Goal: Information Seeking & Learning: Learn about a topic

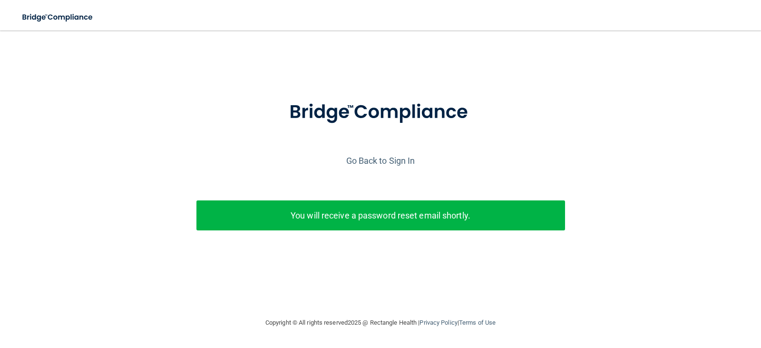
click at [299, 221] on p "You will receive a password reset email shortly." at bounding box center [381, 215] width 354 height 16
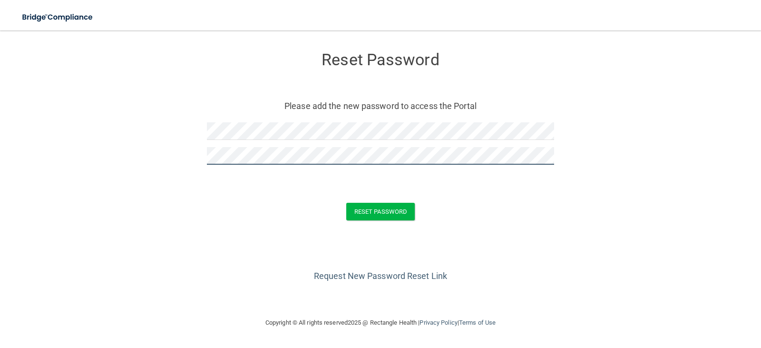
click at [346, 203] on button "Reset Password" at bounding box center [380, 212] width 69 height 18
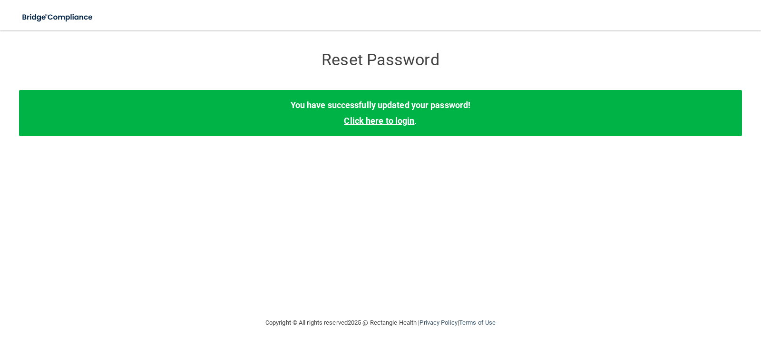
click at [388, 118] on link "Click here to login" at bounding box center [379, 121] width 70 height 10
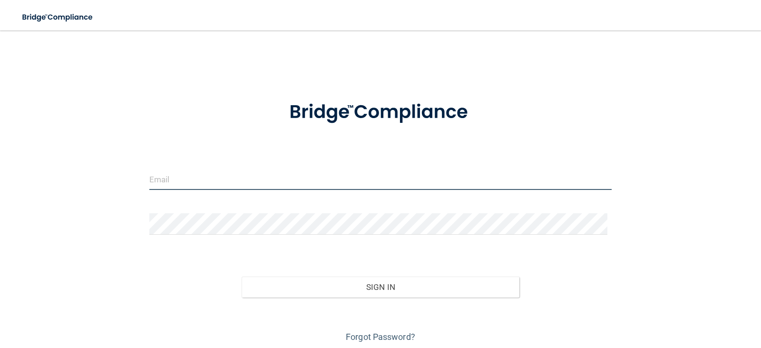
click at [179, 176] on input "email" at bounding box center [380, 178] width 463 height 21
type input "[EMAIL_ADDRESS][DOMAIN_NAME]"
click at [243, 212] on form "bfaltas@mosaicdentalcollective.com Invalid email/password. You don't have permi…" at bounding box center [380, 216] width 463 height 257
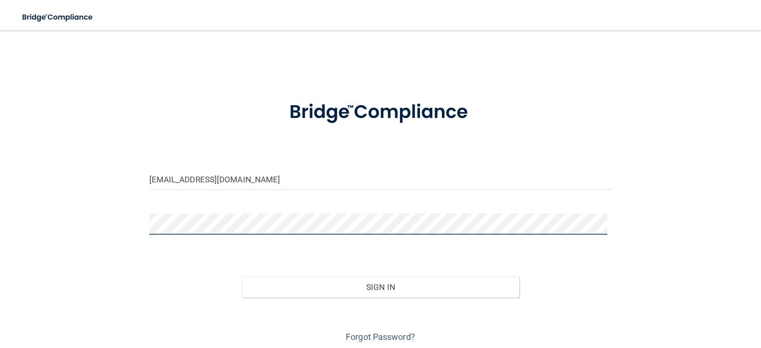
click at [242, 276] on button "Sign In" at bounding box center [381, 286] width 278 height 21
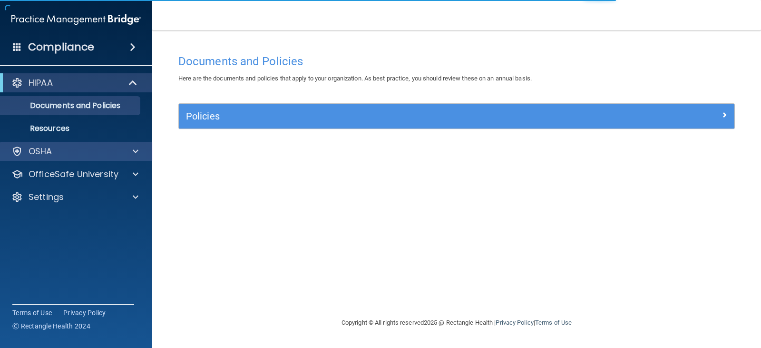
click at [52, 145] on div "OSHA" at bounding box center [76, 151] width 153 height 19
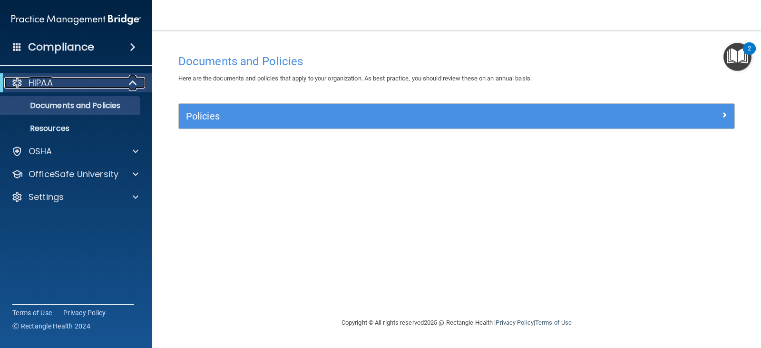
click at [20, 80] on div at bounding box center [16, 82] width 11 height 11
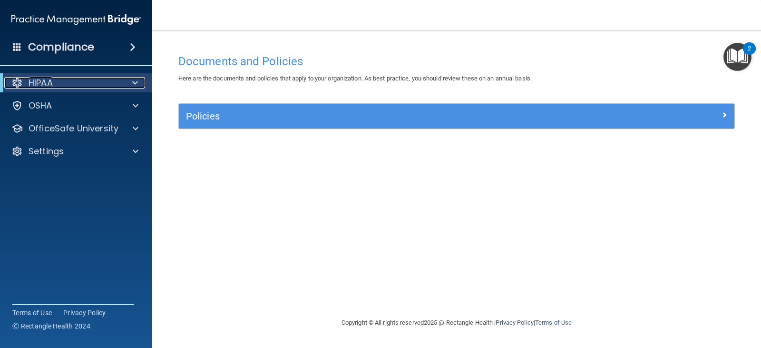
click at [132, 82] on span at bounding box center [135, 82] width 6 height 11
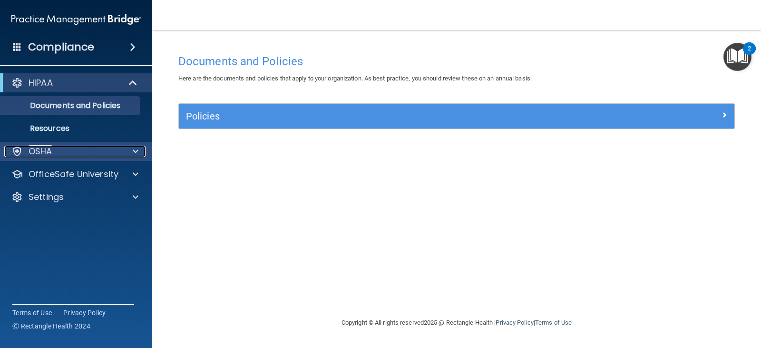
click at [128, 152] on div at bounding box center [134, 151] width 24 height 11
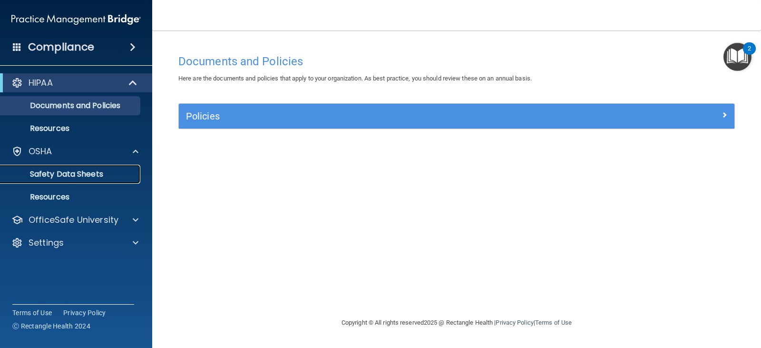
click at [73, 176] on p "Safety Data Sheets" at bounding box center [71, 174] width 130 height 10
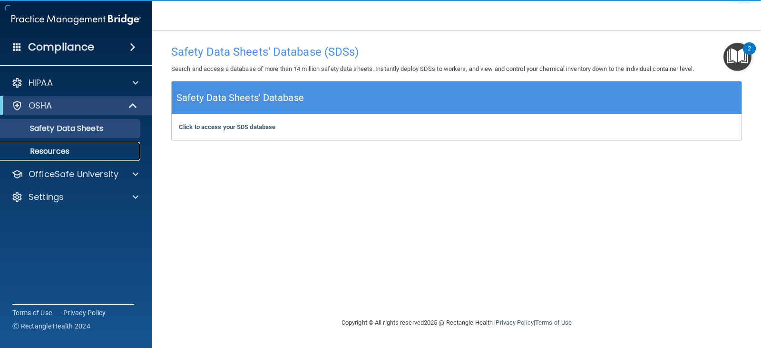
click at [55, 159] on link "Resources" at bounding box center [65, 151] width 150 height 19
click at [69, 154] on p "Resources" at bounding box center [71, 152] width 130 height 10
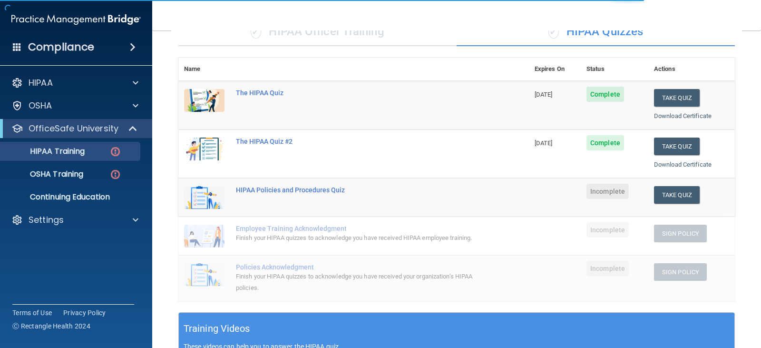
scroll to position [95, 0]
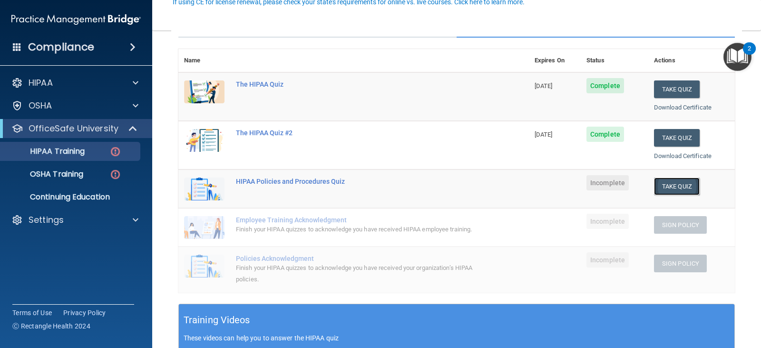
click at [672, 189] on button "Take Quiz" at bounding box center [677, 186] width 46 height 18
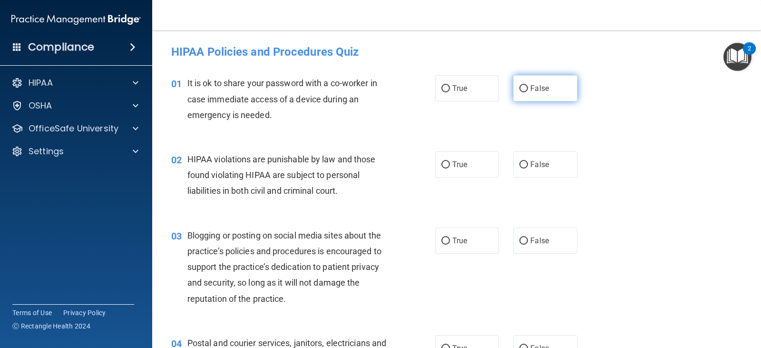
click at [538, 99] on label "False" at bounding box center [545, 88] width 64 height 26
click at [528, 92] on input "False" at bounding box center [523, 88] width 9 height 7
radio input "true"
click at [552, 169] on label "False" at bounding box center [545, 164] width 64 height 26
click at [528, 168] on input "False" at bounding box center [523, 164] width 9 height 7
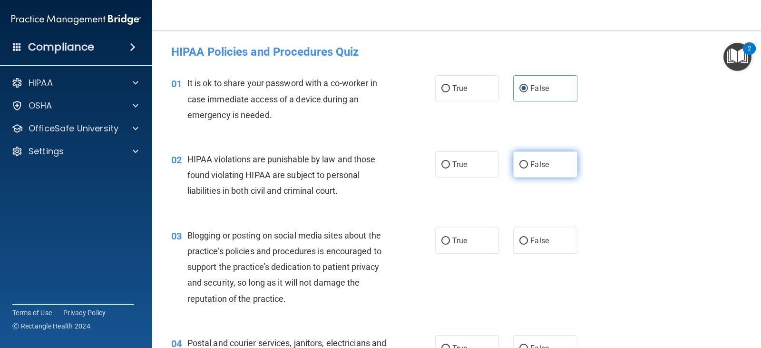
radio input "true"
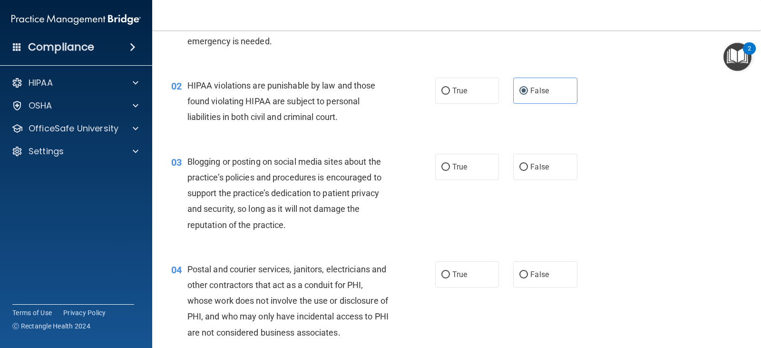
scroll to position [95, 0]
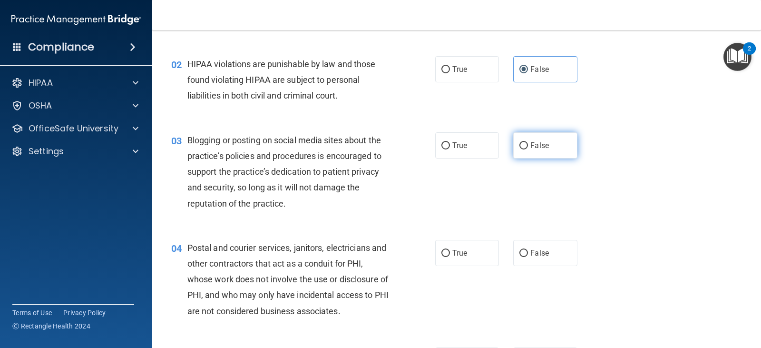
click at [542, 147] on span "False" at bounding box center [539, 145] width 19 height 9
click at [528, 147] on input "False" at bounding box center [523, 145] width 9 height 7
radio input "true"
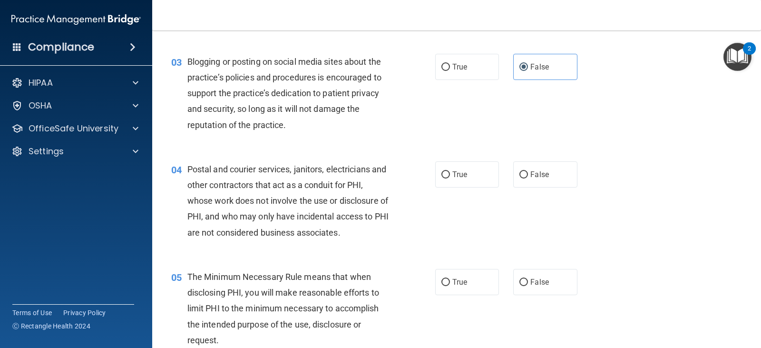
scroll to position [190, 0]
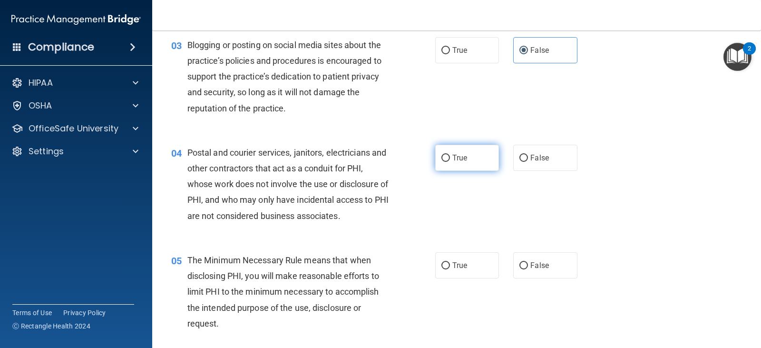
click at [461, 160] on span "True" at bounding box center [459, 157] width 15 height 9
click at [450, 160] on input "True" at bounding box center [445, 158] width 9 height 7
radio input "true"
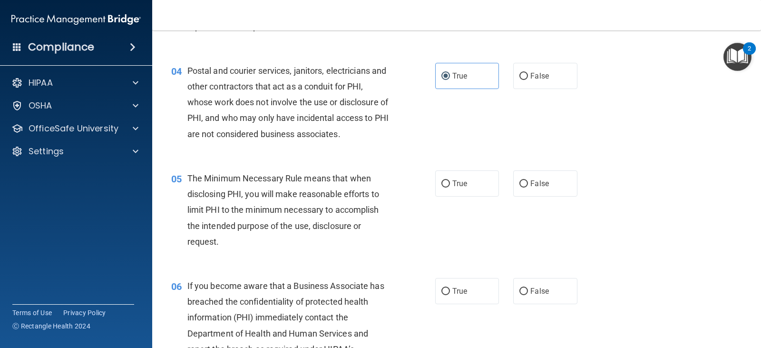
scroll to position [285, 0]
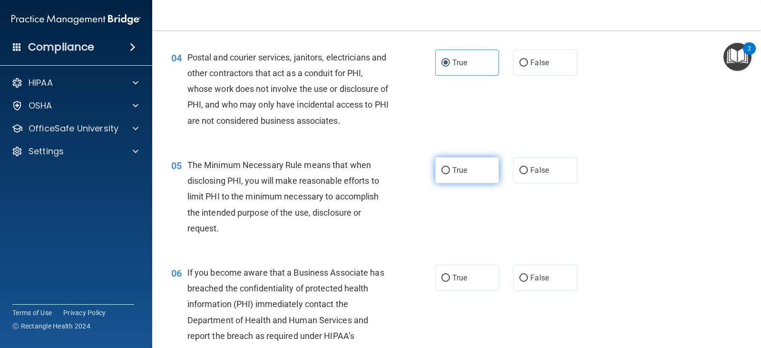
click at [464, 173] on label "True" at bounding box center [467, 170] width 64 height 26
click at [450, 173] on input "True" at bounding box center [445, 170] width 9 height 7
radio input "true"
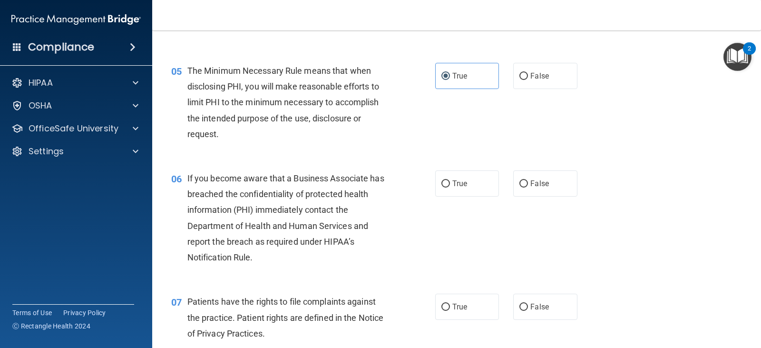
scroll to position [381, 0]
click at [463, 185] on span "True" at bounding box center [459, 182] width 15 height 9
click at [450, 185] on input "True" at bounding box center [445, 182] width 9 height 7
radio input "true"
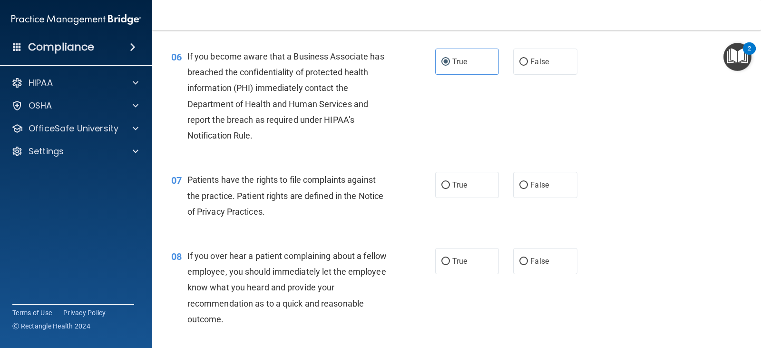
scroll to position [523, 0]
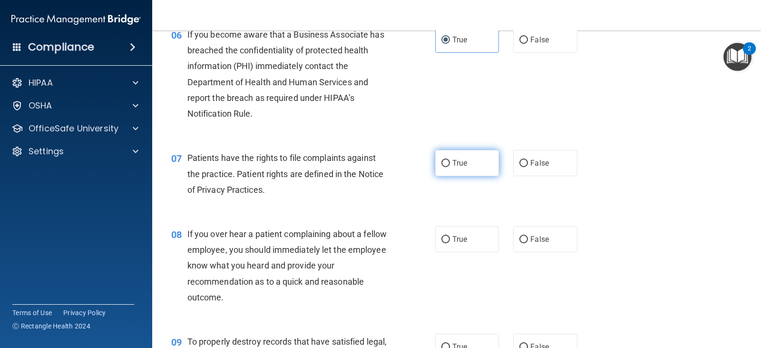
click at [439, 172] on label "True" at bounding box center [467, 163] width 64 height 26
click at [441, 167] on input "True" at bounding box center [445, 163] width 9 height 7
radio input "true"
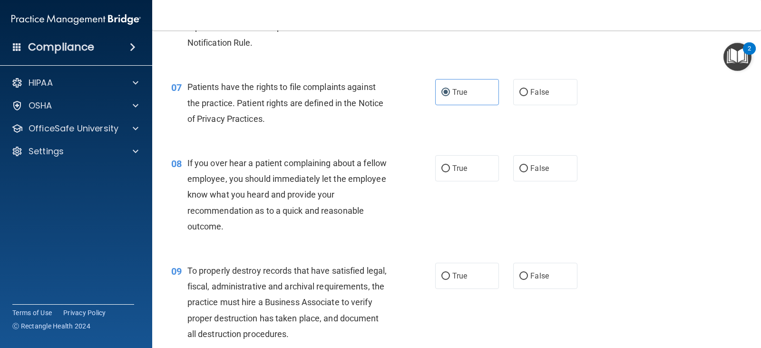
scroll to position [618, 0]
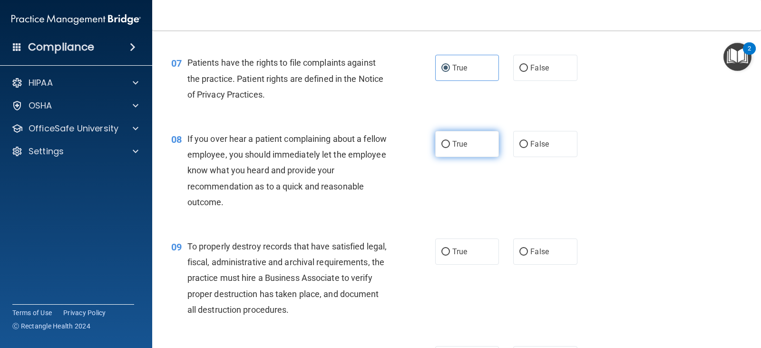
click at [445, 141] on input "True" at bounding box center [445, 144] width 9 height 7
radio input "true"
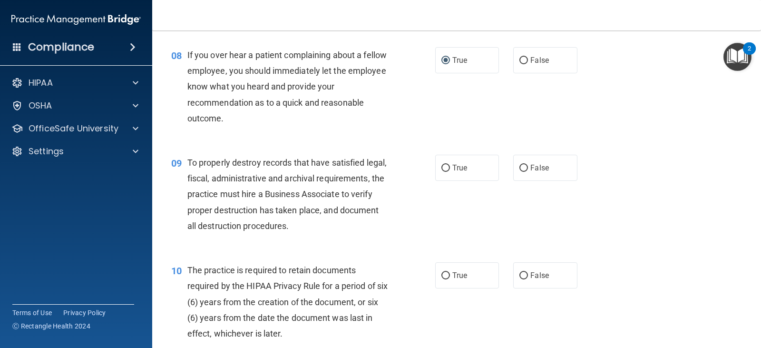
scroll to position [714, 0]
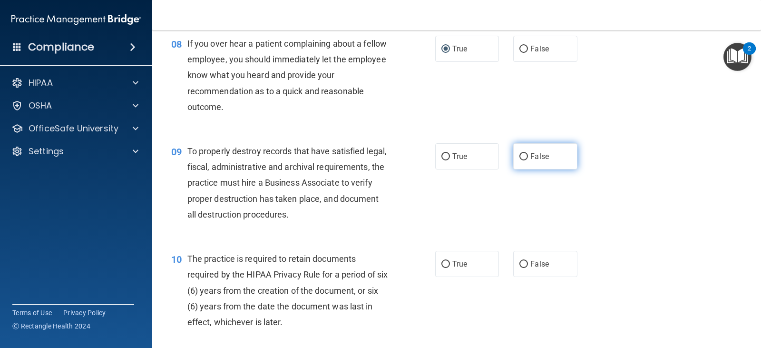
click at [527, 164] on label "False" at bounding box center [545, 156] width 64 height 26
click at [527, 160] on input "False" at bounding box center [523, 156] width 9 height 7
radio input "true"
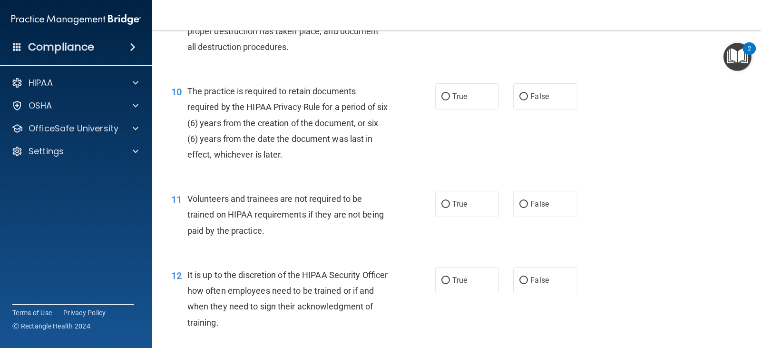
scroll to position [904, 0]
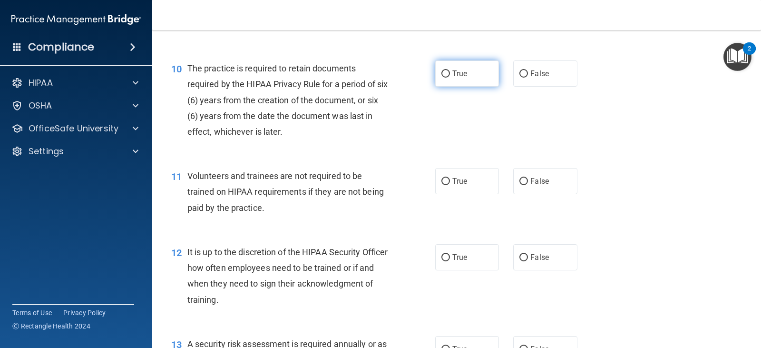
click at [435, 75] on label "True" at bounding box center [467, 73] width 64 height 26
click at [441, 75] on input "True" at bounding box center [445, 73] width 9 height 7
radio input "true"
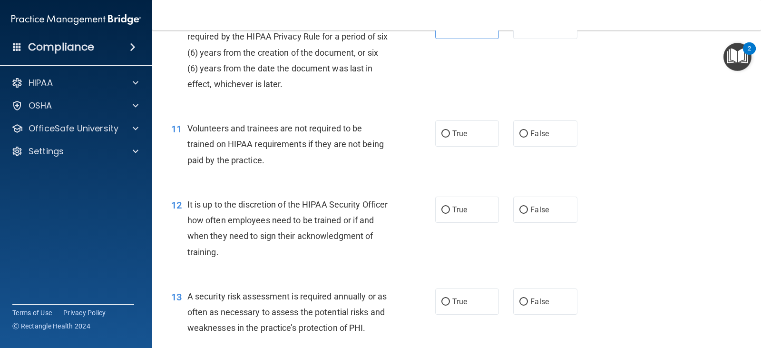
scroll to position [999, 0]
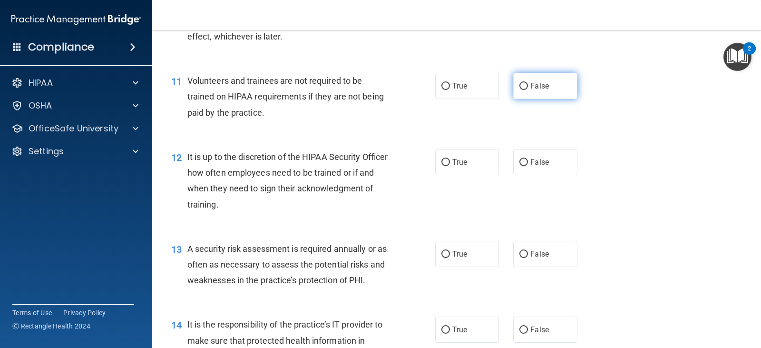
click at [519, 83] on input "False" at bounding box center [523, 86] width 9 height 7
radio input "true"
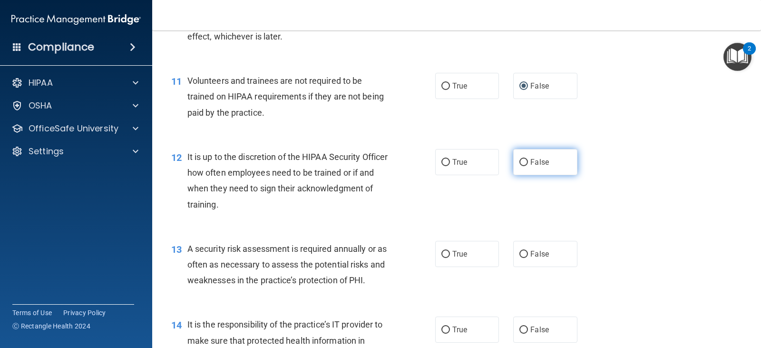
scroll to position [1047, 0]
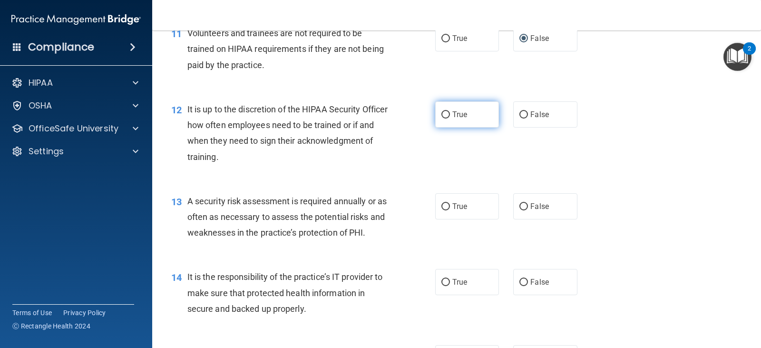
click at [456, 120] on label "True" at bounding box center [467, 114] width 64 height 26
click at [450, 118] on input "True" at bounding box center [445, 114] width 9 height 7
radio input "true"
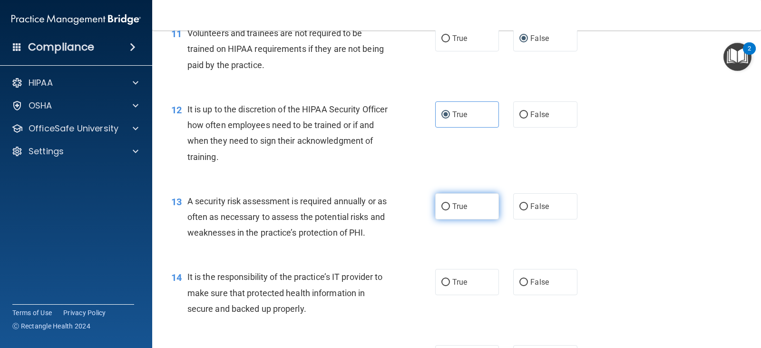
click at [461, 210] on span "True" at bounding box center [459, 206] width 15 height 9
click at [450, 210] on input "True" at bounding box center [445, 206] width 9 height 7
radio input "true"
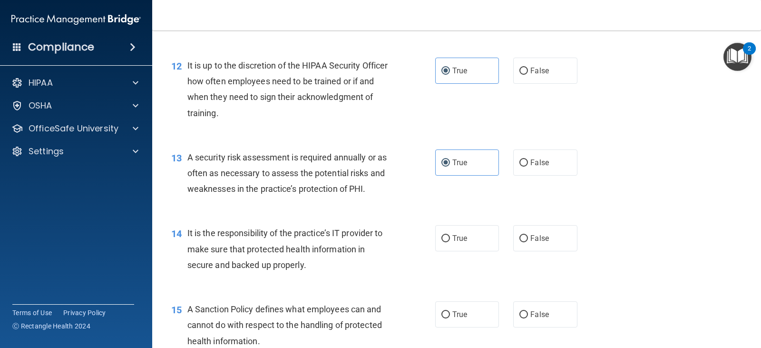
scroll to position [1142, 0]
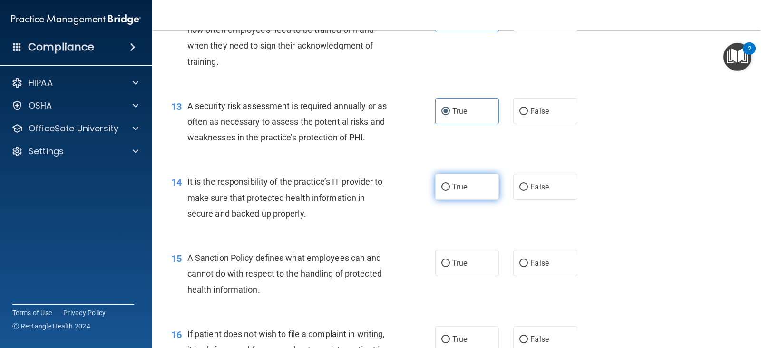
click at [449, 191] on label "True" at bounding box center [467, 187] width 64 height 26
click at [449, 191] on input "True" at bounding box center [445, 187] width 9 height 7
radio input "true"
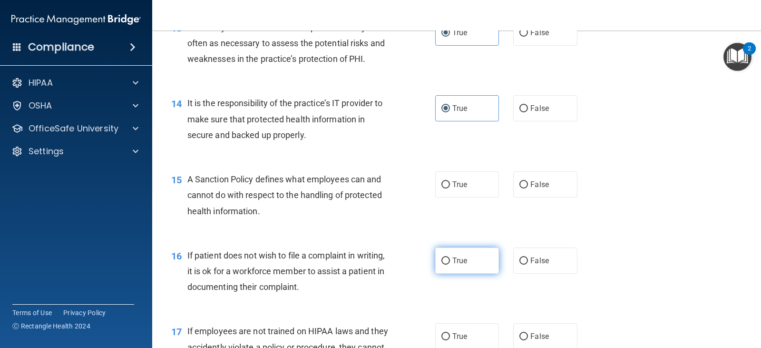
scroll to position [1284, 0]
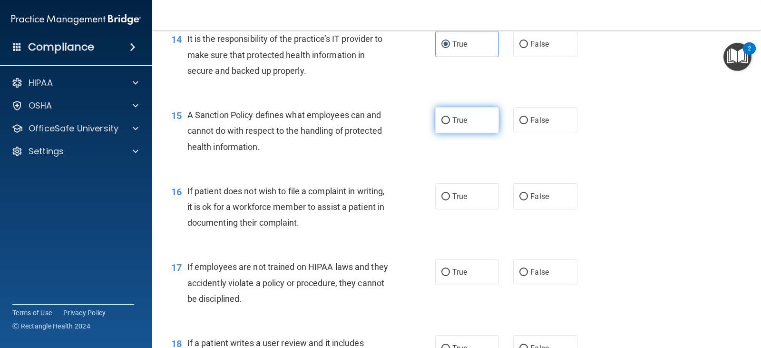
click at [456, 125] on label "True" at bounding box center [467, 120] width 64 height 26
click at [450, 124] on input "True" at bounding box center [445, 120] width 9 height 7
radio input "true"
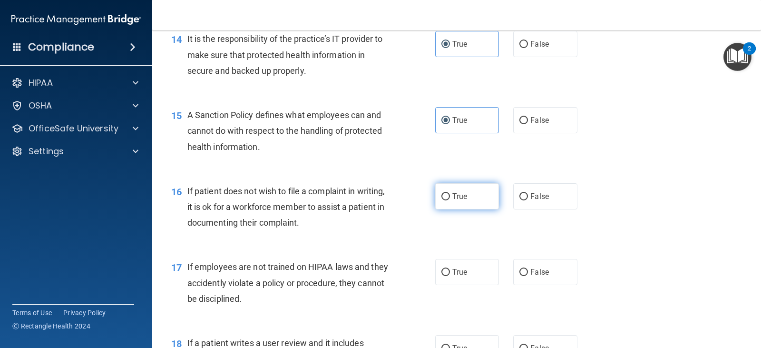
click at [461, 198] on span "True" at bounding box center [459, 196] width 15 height 9
click at [450, 198] on input "True" at bounding box center [445, 196] width 9 height 7
radio input "true"
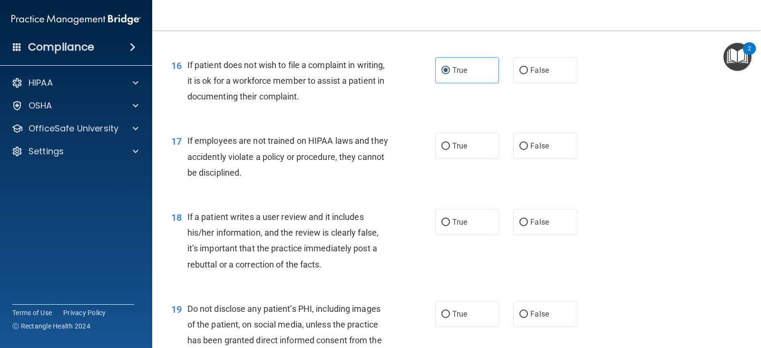
scroll to position [1427, 0]
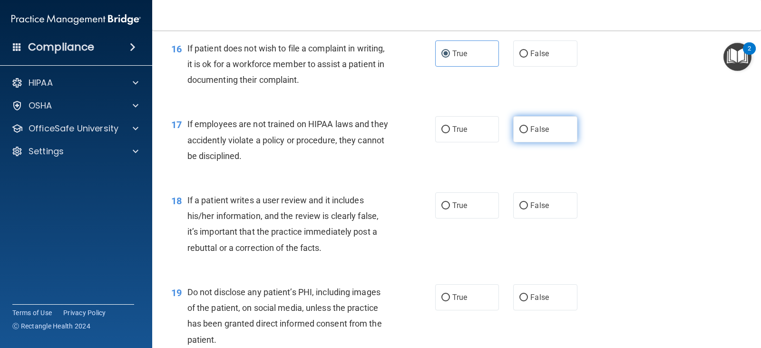
click at [528, 134] on label "False" at bounding box center [545, 129] width 64 height 26
click at [528, 133] on input "False" at bounding box center [523, 129] width 9 height 7
radio input "true"
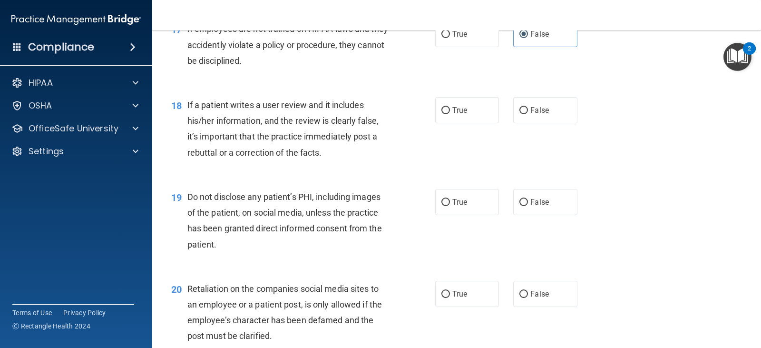
scroll to position [1475, 0]
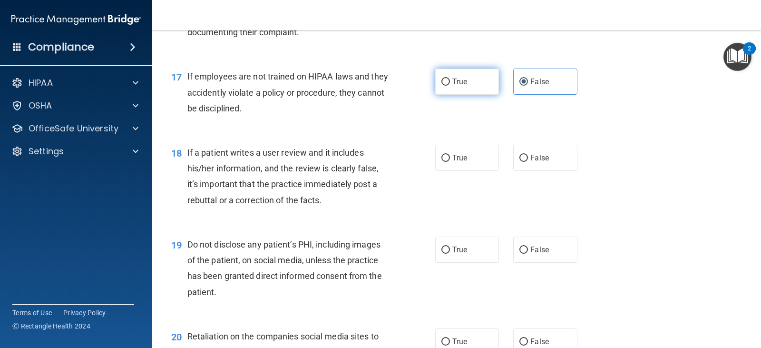
click at [456, 85] on span "True" at bounding box center [459, 81] width 15 height 9
click at [450, 85] on input "True" at bounding box center [445, 81] width 9 height 7
radio input "true"
radio input "false"
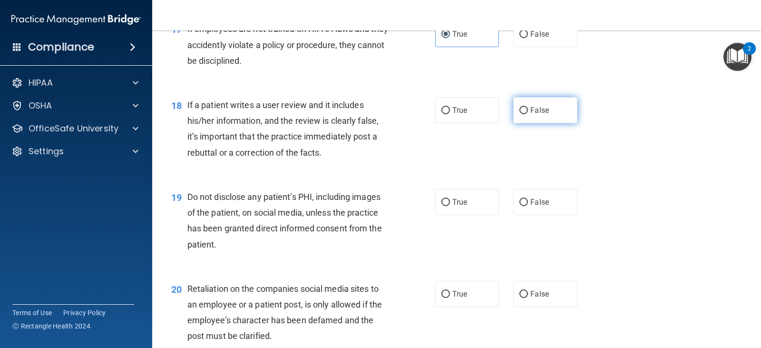
click at [530, 115] on label "False" at bounding box center [545, 110] width 64 height 26
click at [528, 114] on input "False" at bounding box center [523, 110] width 9 height 7
radio input "true"
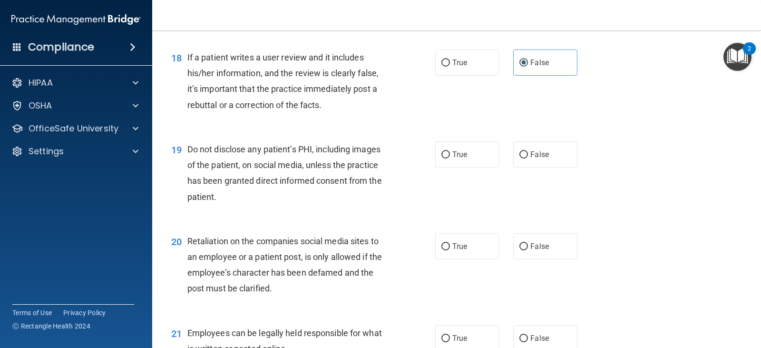
scroll to position [1617, 0]
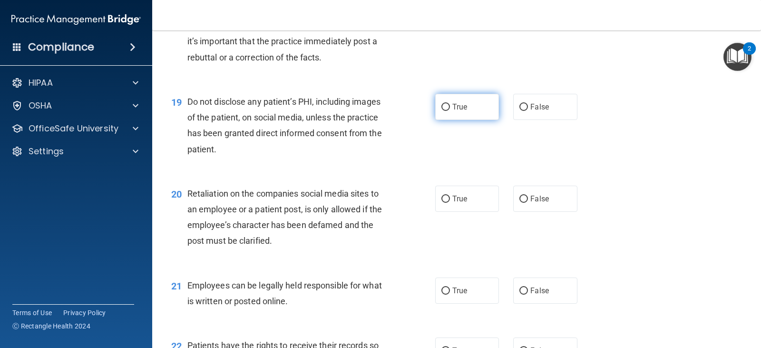
click at [437, 110] on label "True" at bounding box center [467, 107] width 64 height 26
click at [441, 110] on input "True" at bounding box center [445, 107] width 9 height 7
radio input "true"
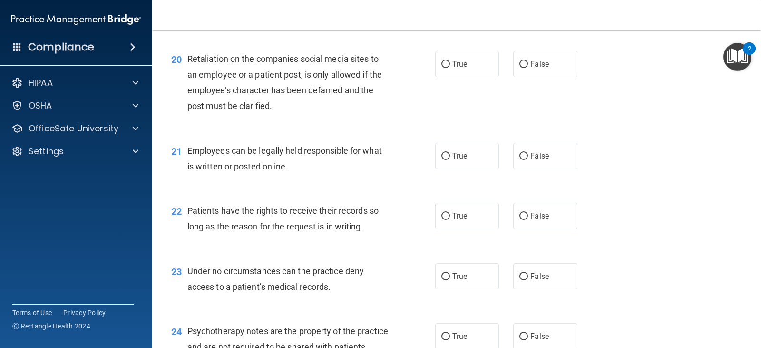
scroll to position [1760, 0]
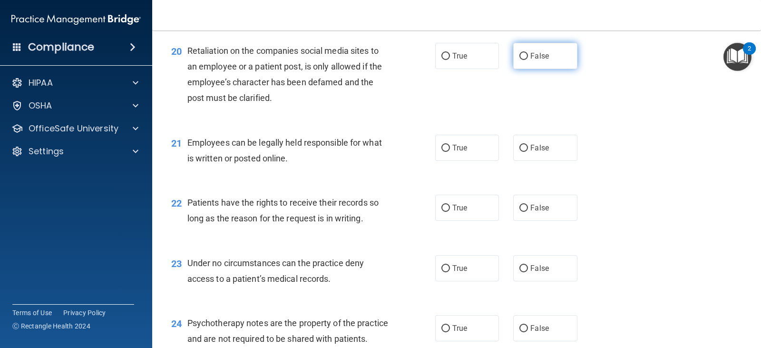
click at [549, 62] on label "False" at bounding box center [545, 56] width 64 height 26
click at [528, 60] on input "False" at bounding box center [523, 56] width 9 height 7
radio input "true"
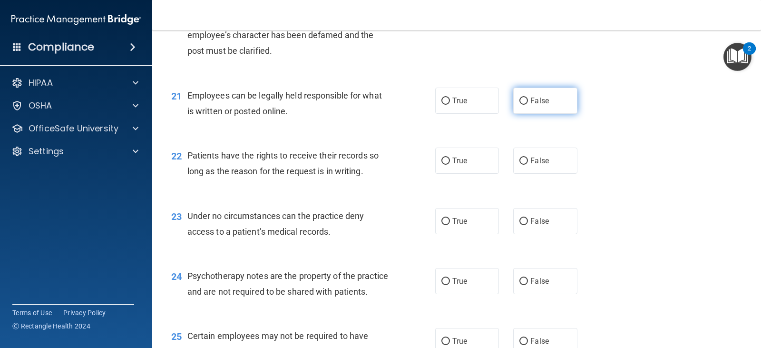
scroll to position [1808, 0]
click at [437, 106] on label "True" at bounding box center [467, 100] width 64 height 26
click at [441, 104] on input "True" at bounding box center [445, 100] width 9 height 7
radio input "true"
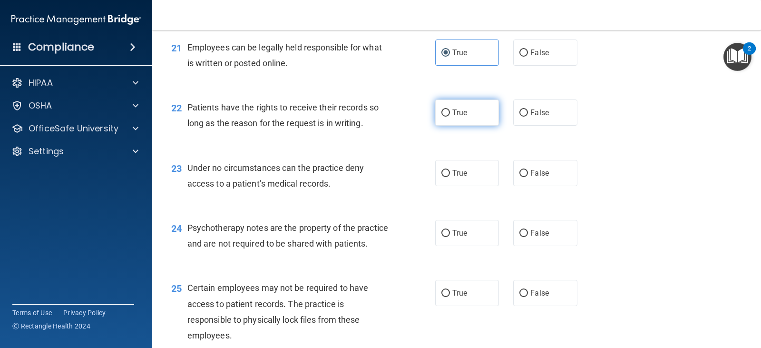
scroll to position [1903, 0]
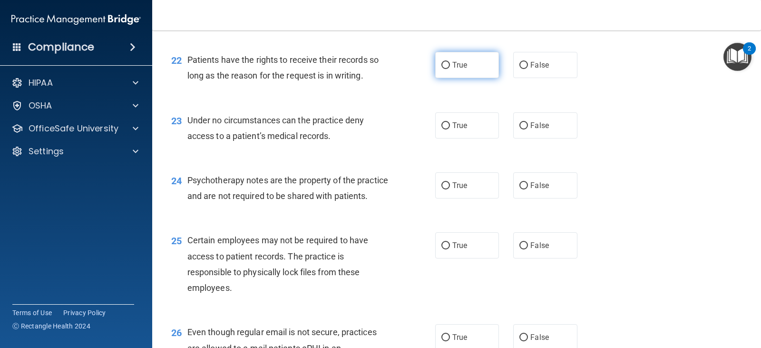
click at [463, 72] on label "True" at bounding box center [467, 65] width 64 height 26
click at [450, 69] on input "True" at bounding box center [445, 65] width 9 height 7
radio input "true"
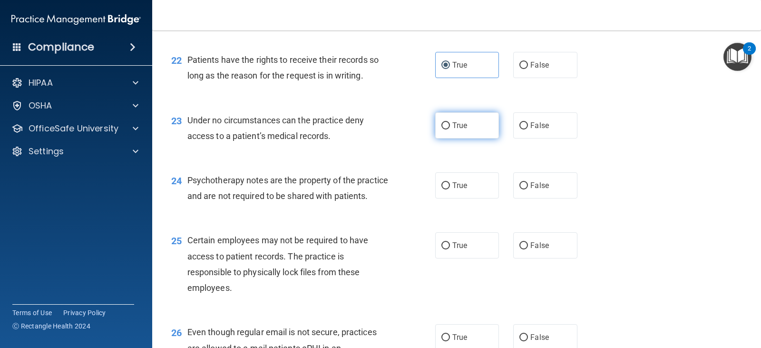
click at [463, 129] on span "True" at bounding box center [459, 125] width 15 height 9
click at [450, 129] on input "True" at bounding box center [445, 125] width 9 height 7
radio input "true"
click at [544, 182] on span "False" at bounding box center [539, 185] width 19 height 9
click at [528, 182] on input "False" at bounding box center [523, 185] width 9 height 7
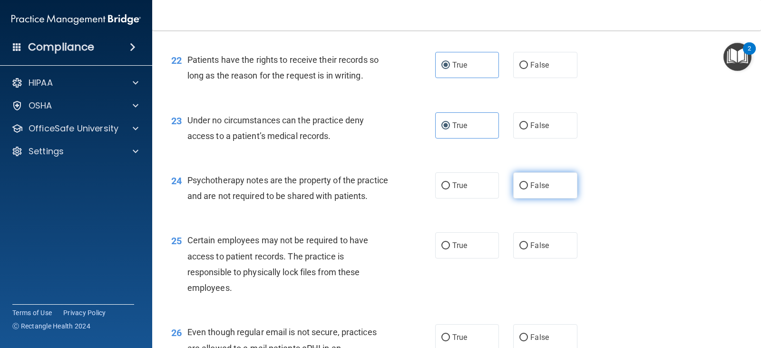
radio input "true"
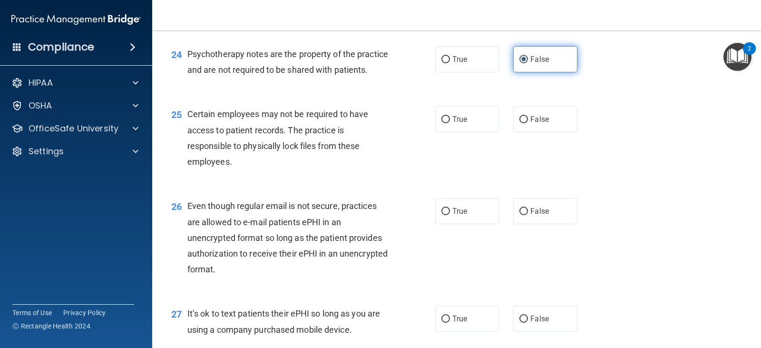
scroll to position [2046, 0]
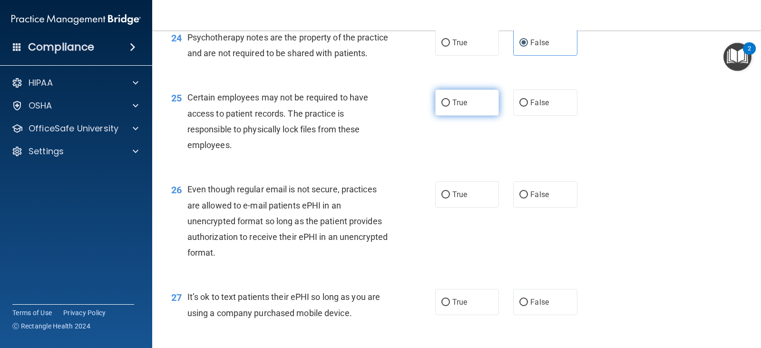
click at [435, 116] on label "True" at bounding box center [467, 102] width 64 height 26
click at [441, 107] on input "True" at bounding box center [445, 102] width 9 height 7
radio input "true"
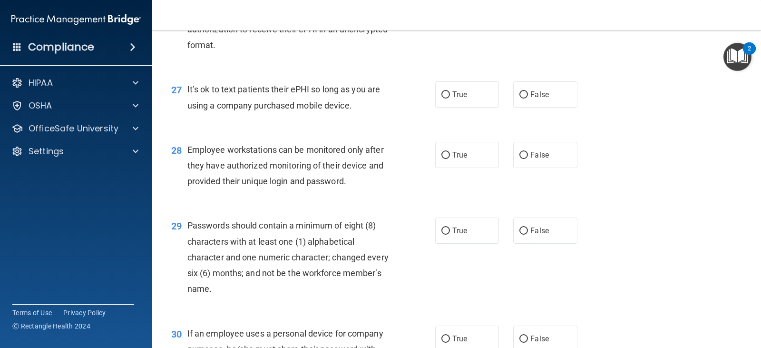
scroll to position [2188, 0]
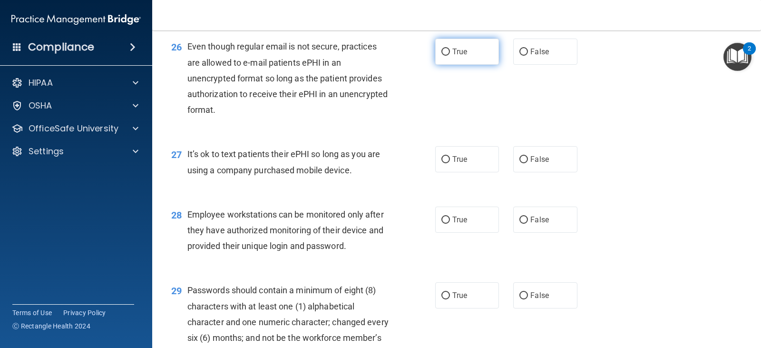
click at [446, 56] on input "True" at bounding box center [445, 52] width 9 height 7
radio input "true"
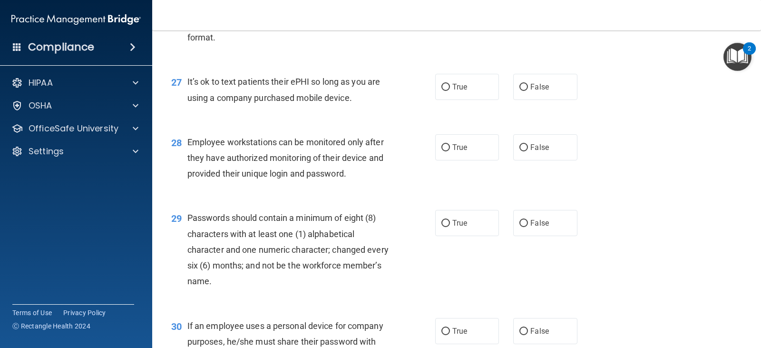
scroll to position [2283, 0]
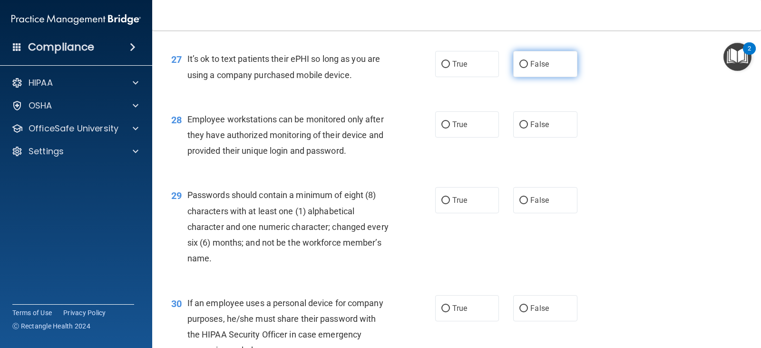
click at [525, 77] on label "False" at bounding box center [545, 64] width 64 height 26
click at [525, 68] on input "False" at bounding box center [523, 64] width 9 height 7
radio input "true"
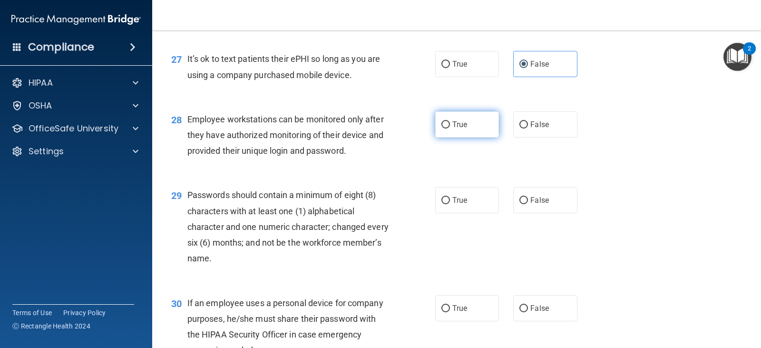
click at [458, 137] on label "True" at bounding box center [467, 124] width 64 height 26
click at [450, 128] on input "True" at bounding box center [445, 124] width 9 height 7
radio input "true"
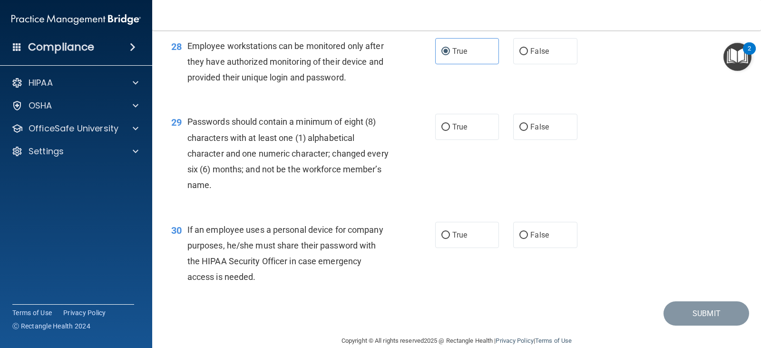
scroll to position [2379, 0]
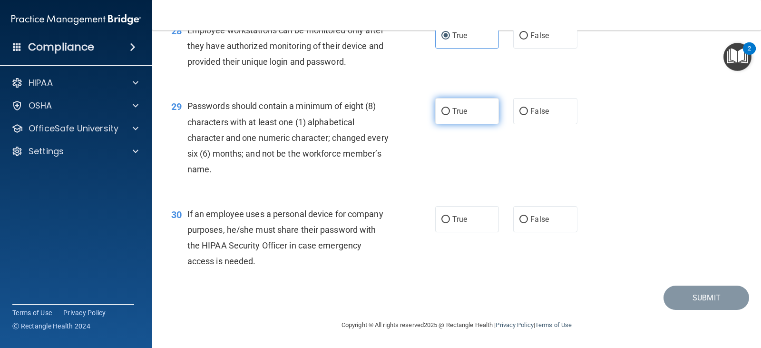
click at [449, 124] on label "True" at bounding box center [467, 111] width 64 height 26
click at [449, 115] on input "True" at bounding box center [445, 111] width 9 height 7
radio input "true"
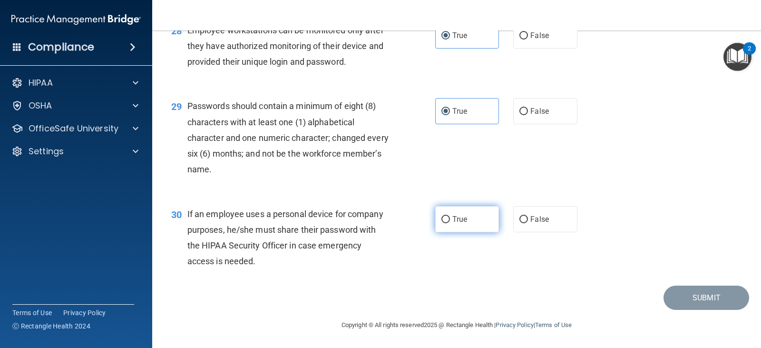
click at [447, 231] on label "True" at bounding box center [467, 219] width 64 height 26
click at [447, 223] on input "True" at bounding box center [445, 219] width 9 height 7
radio input "true"
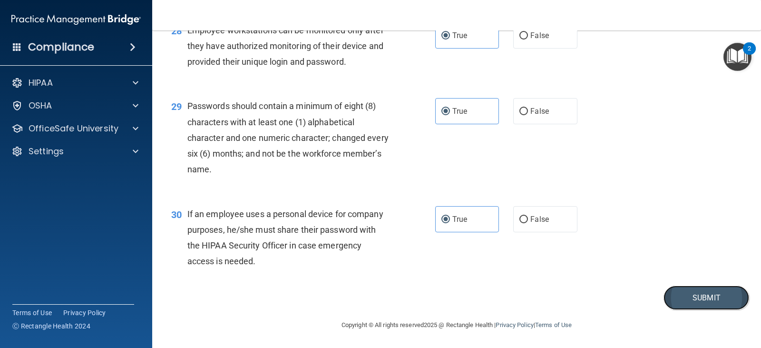
click at [720, 299] on button "Submit" at bounding box center [707, 297] width 86 height 24
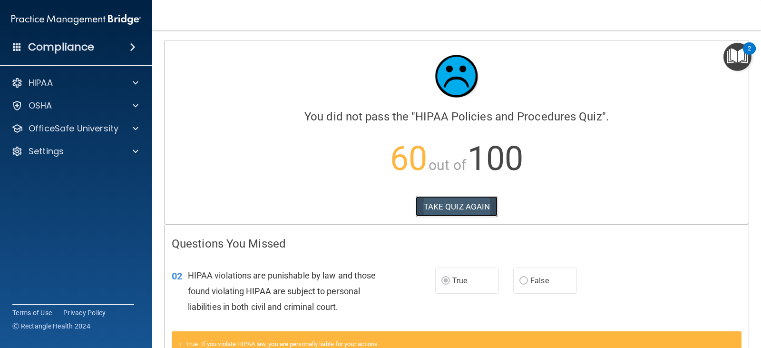
click at [452, 202] on button "TAKE QUIZ AGAIN" at bounding box center [457, 206] width 82 height 21
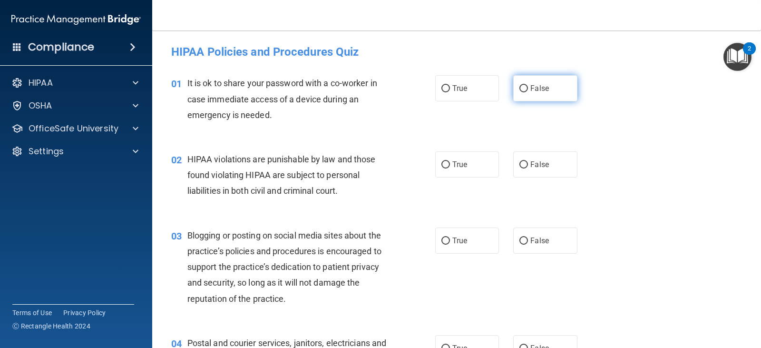
click at [532, 89] on span "False" at bounding box center [539, 88] width 19 height 9
click at [528, 89] on input "False" at bounding box center [523, 88] width 9 height 7
radio input "true"
click at [450, 160] on label "True" at bounding box center [467, 164] width 64 height 26
click at [450, 161] on input "True" at bounding box center [445, 164] width 9 height 7
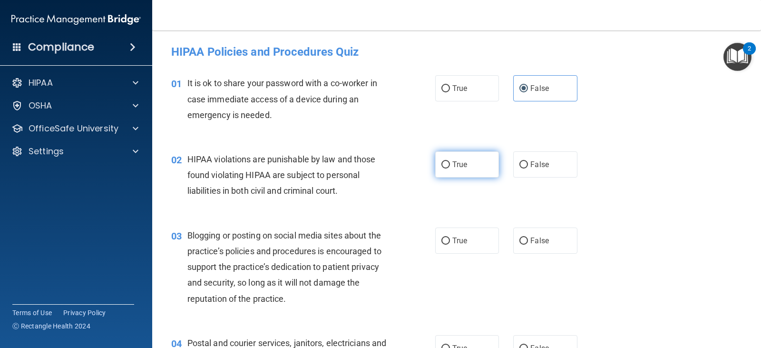
radio input "true"
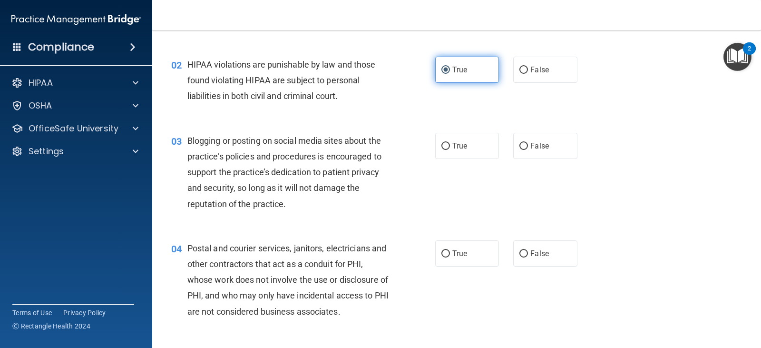
scroll to position [95, 0]
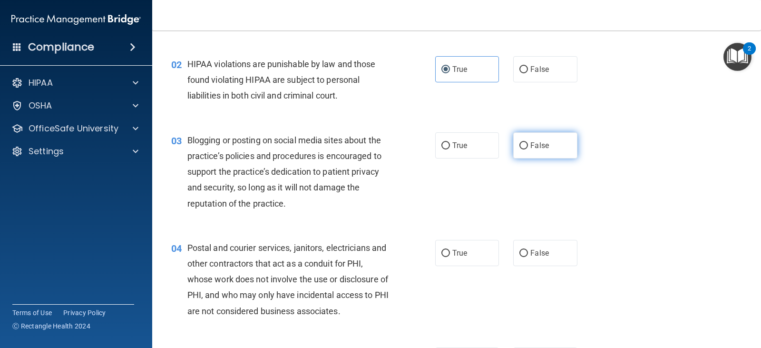
click at [538, 149] on span "False" at bounding box center [539, 145] width 19 height 9
click at [528, 149] on input "False" at bounding box center [523, 145] width 9 height 7
radio input "true"
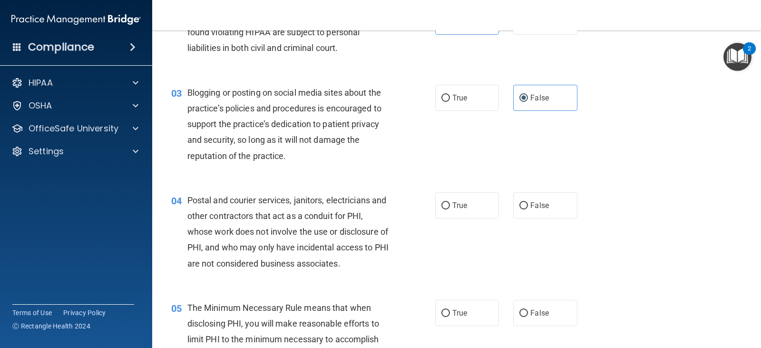
scroll to position [190, 0]
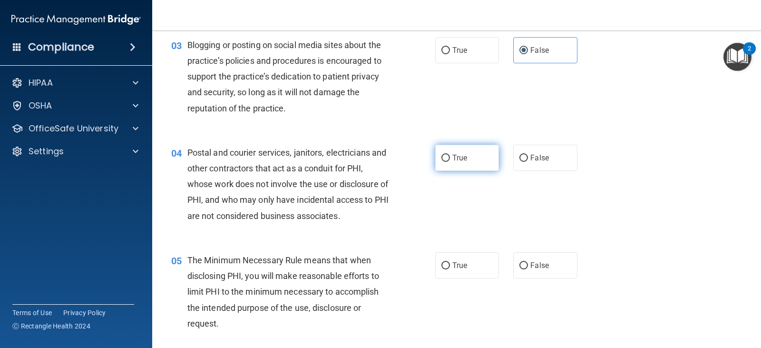
click at [437, 155] on label "True" at bounding box center [467, 158] width 64 height 26
click at [441, 155] on input "True" at bounding box center [445, 158] width 9 height 7
radio input "true"
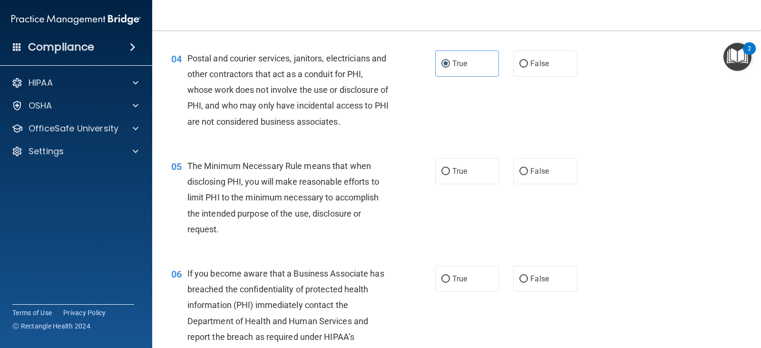
scroll to position [285, 0]
click at [466, 172] on label "True" at bounding box center [467, 170] width 64 height 26
click at [450, 172] on input "True" at bounding box center [445, 170] width 9 height 7
radio input "true"
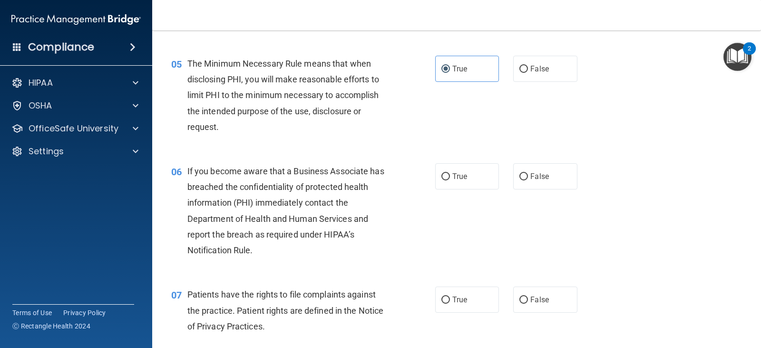
scroll to position [428, 0]
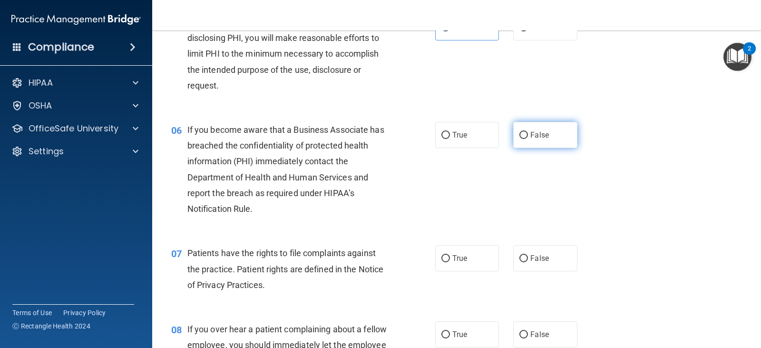
click at [550, 137] on label "False" at bounding box center [545, 135] width 64 height 26
click at [528, 137] on input "False" at bounding box center [523, 135] width 9 height 7
radio input "true"
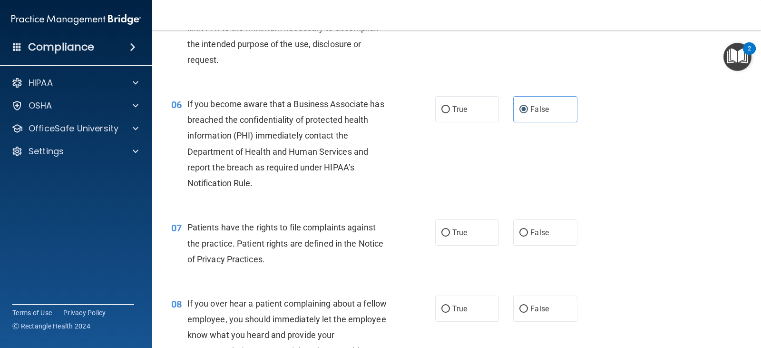
scroll to position [523, 0]
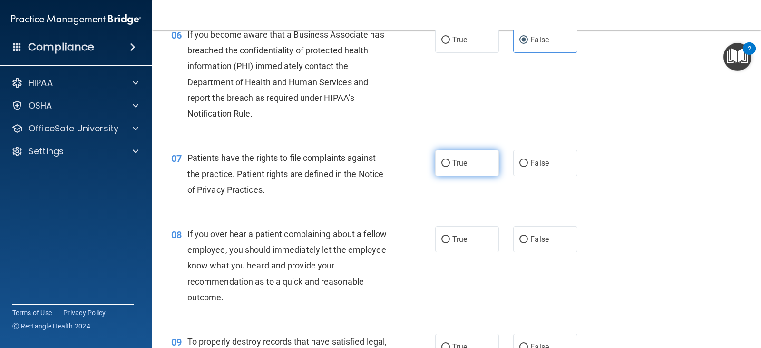
click at [462, 169] on label "True" at bounding box center [467, 163] width 64 height 26
click at [450, 167] on input "True" at bounding box center [445, 163] width 9 height 7
radio input "true"
click at [542, 238] on span "False" at bounding box center [539, 239] width 19 height 9
click at [528, 238] on input "False" at bounding box center [523, 239] width 9 height 7
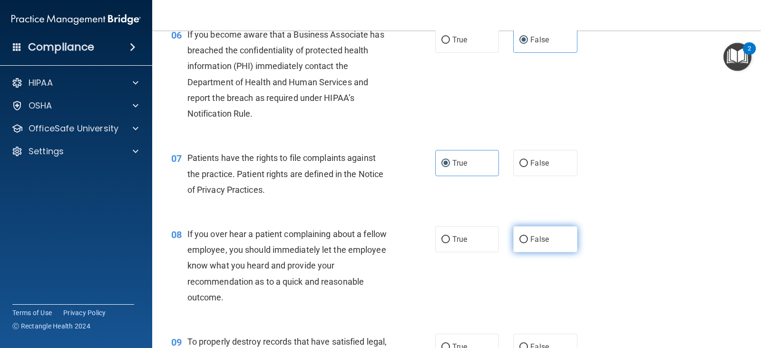
radio input "true"
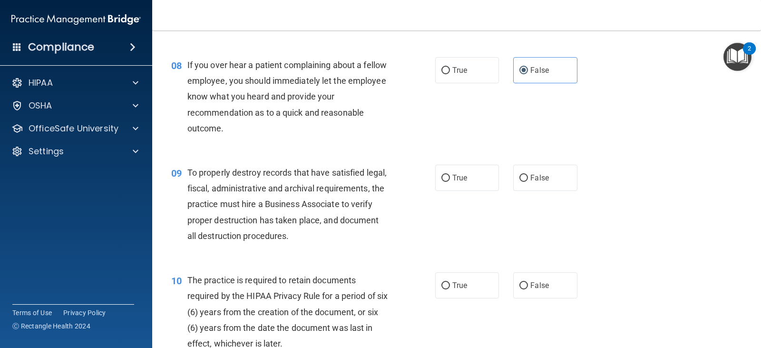
scroll to position [714, 0]
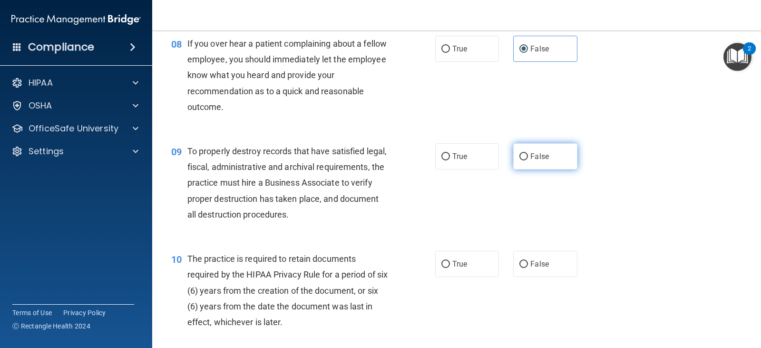
click at [531, 153] on span "False" at bounding box center [539, 156] width 19 height 9
click at [528, 153] on input "False" at bounding box center [523, 156] width 9 height 7
radio input "true"
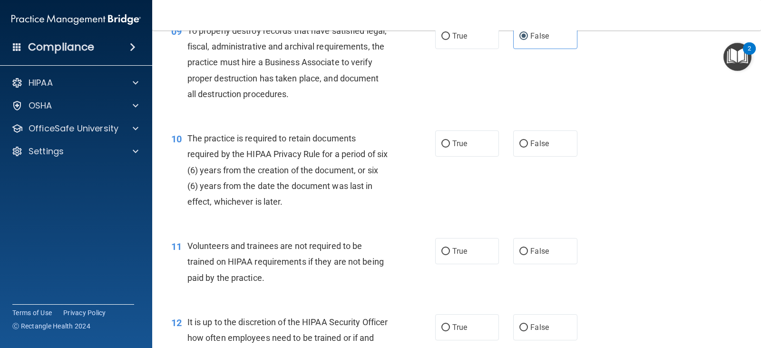
scroll to position [856, 0]
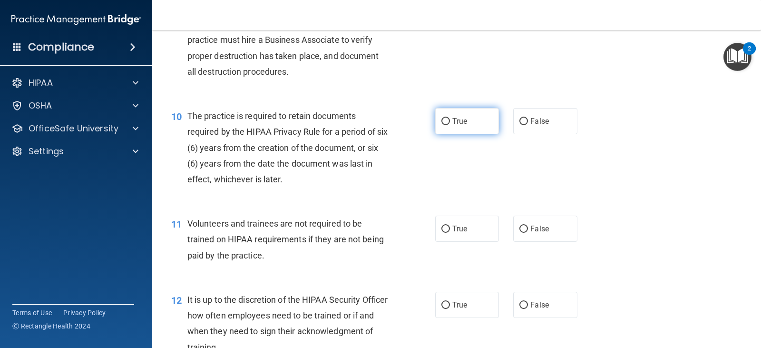
click at [461, 129] on label "True" at bounding box center [467, 121] width 64 height 26
click at [450, 125] on input "True" at bounding box center [445, 121] width 9 height 7
radio input "true"
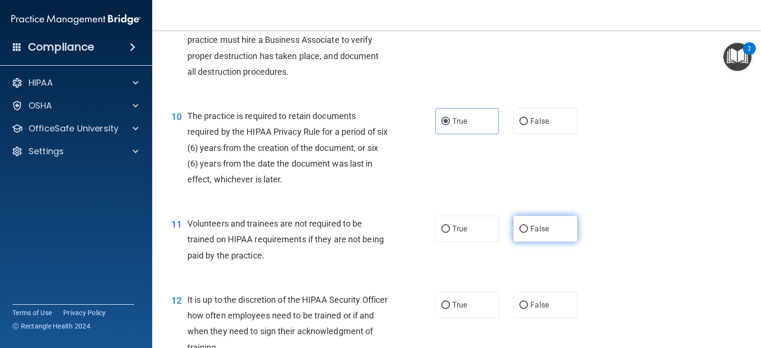
click at [535, 231] on span "False" at bounding box center [539, 228] width 19 height 9
click at [528, 231] on input "False" at bounding box center [523, 228] width 9 height 7
radio input "true"
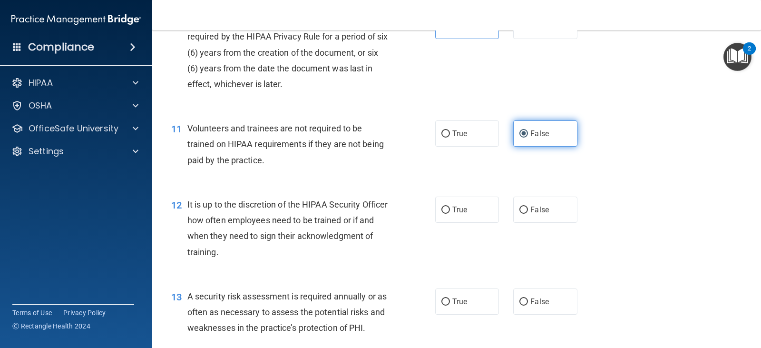
scroll to position [999, 0]
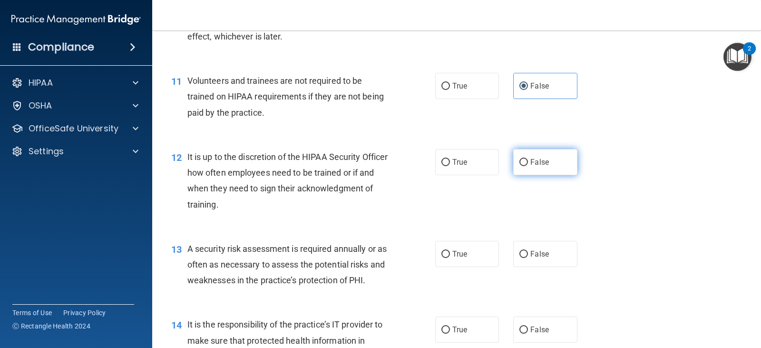
click at [537, 165] on span "False" at bounding box center [539, 161] width 19 height 9
click at [528, 165] on input "False" at bounding box center [523, 162] width 9 height 7
radio input "true"
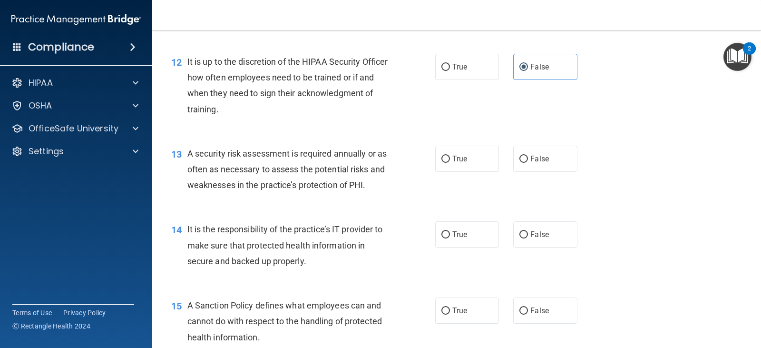
scroll to position [1142, 0]
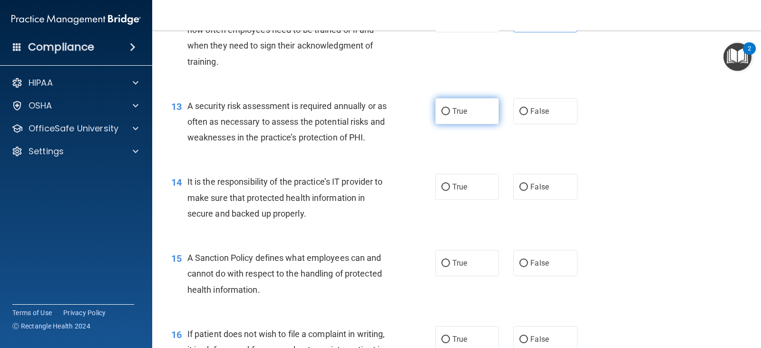
drag, startPoint x: 437, startPoint y: 109, endPoint x: 436, endPoint y: 114, distance: 4.9
click at [436, 109] on label "True" at bounding box center [467, 111] width 64 height 26
click at [441, 109] on input "True" at bounding box center [445, 111] width 9 height 7
radio input "true"
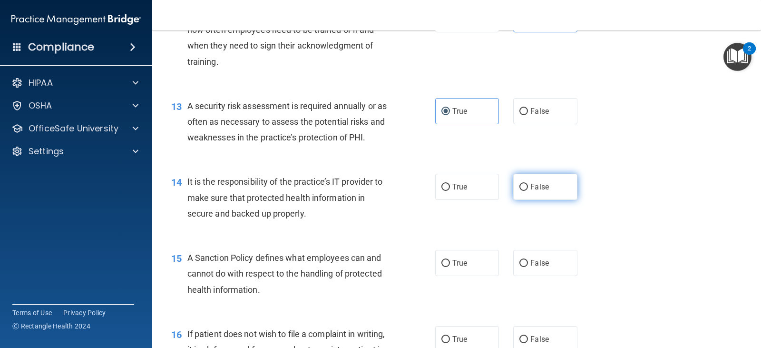
click at [526, 186] on label "False" at bounding box center [545, 187] width 64 height 26
click at [526, 186] on input "False" at bounding box center [523, 187] width 9 height 7
radio input "true"
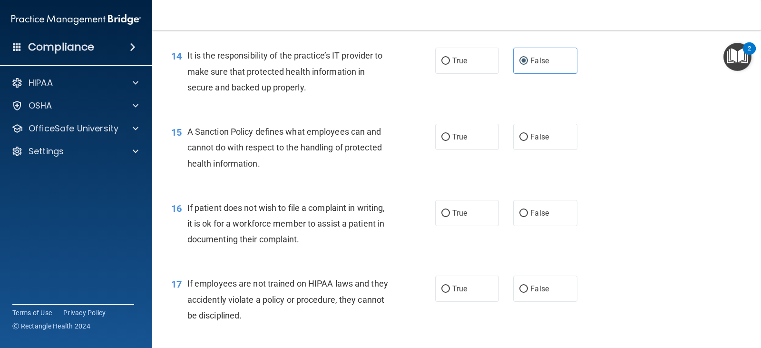
scroll to position [1284, 0]
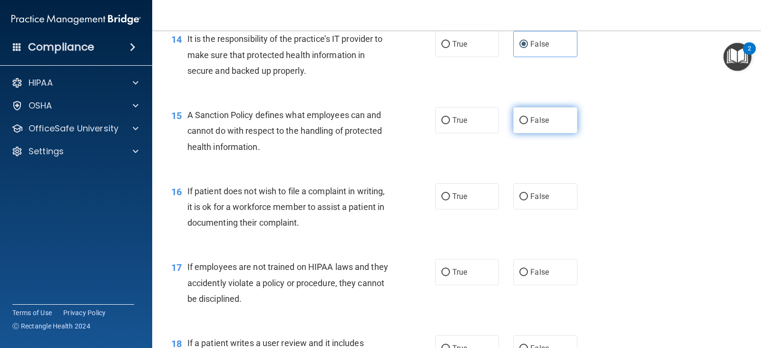
click at [532, 124] on span "False" at bounding box center [539, 120] width 19 height 9
click at [528, 124] on input "False" at bounding box center [523, 120] width 9 height 7
radio input "true"
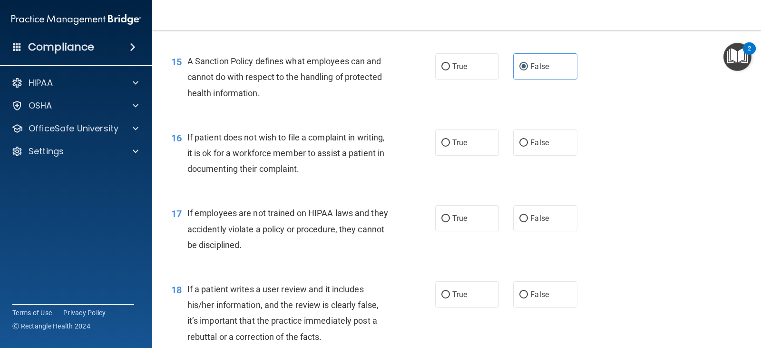
scroll to position [1427, 0]
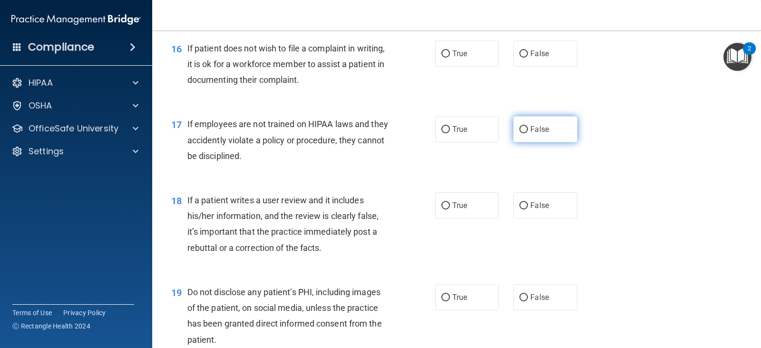
click at [541, 130] on span "False" at bounding box center [539, 129] width 19 height 9
click at [528, 130] on input "False" at bounding box center [523, 129] width 9 height 7
radio input "true"
click at [472, 60] on label "True" at bounding box center [467, 53] width 64 height 26
click at [450, 58] on input "True" at bounding box center [445, 53] width 9 height 7
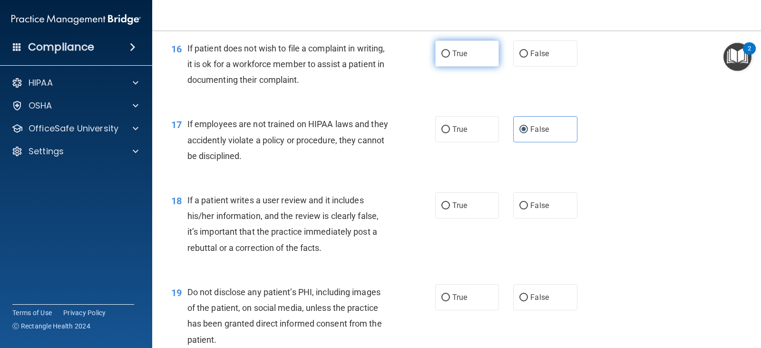
radio input "true"
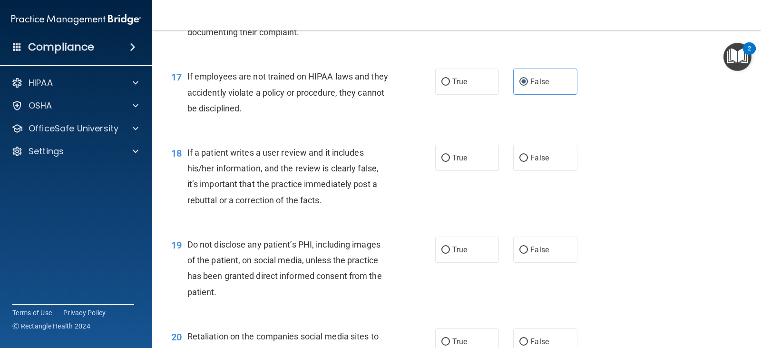
scroll to position [1522, 0]
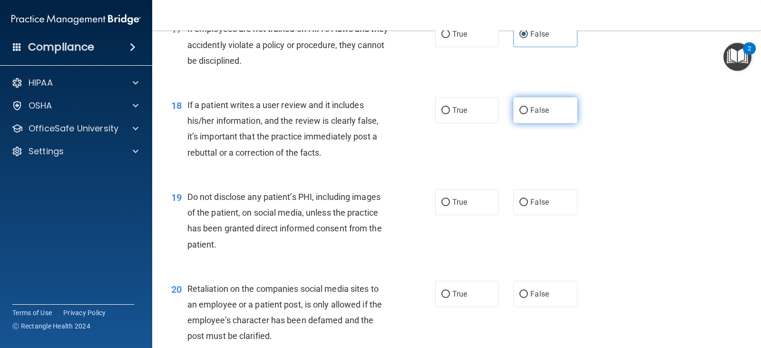
click at [546, 104] on label "False" at bounding box center [545, 110] width 64 height 26
click at [528, 107] on input "False" at bounding box center [523, 110] width 9 height 7
radio input "true"
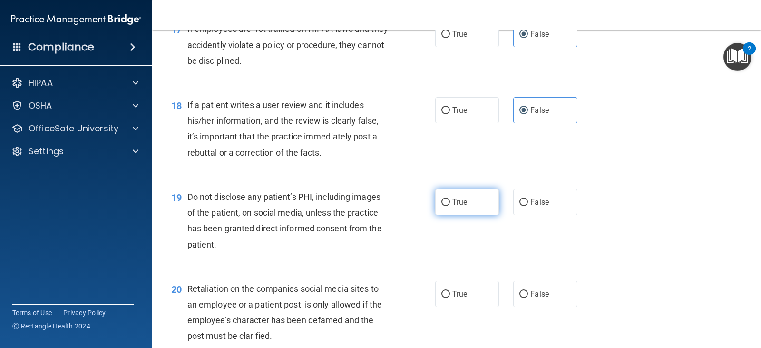
click at [482, 206] on label "True" at bounding box center [467, 202] width 64 height 26
click at [450, 206] on input "True" at bounding box center [445, 202] width 9 height 7
radio input "true"
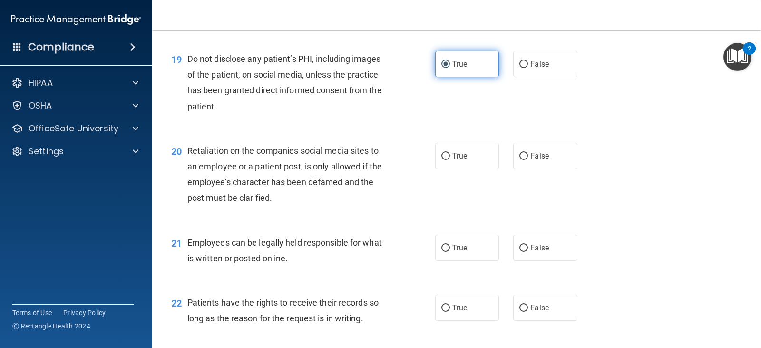
scroll to position [1665, 0]
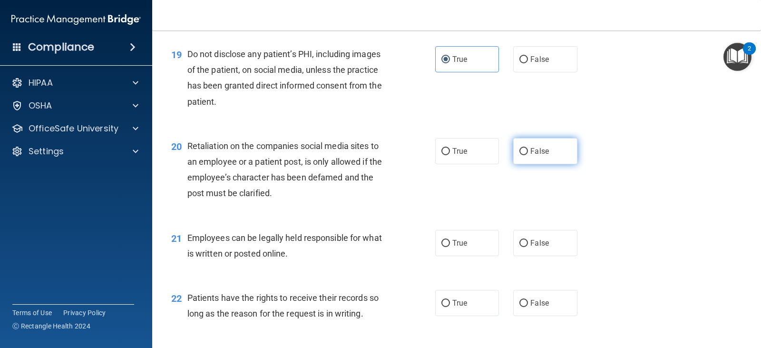
click at [523, 152] on input "False" at bounding box center [523, 151] width 9 height 7
radio input "true"
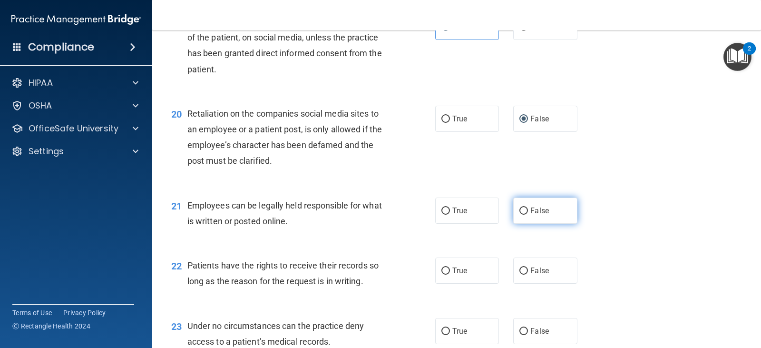
scroll to position [1713, 0]
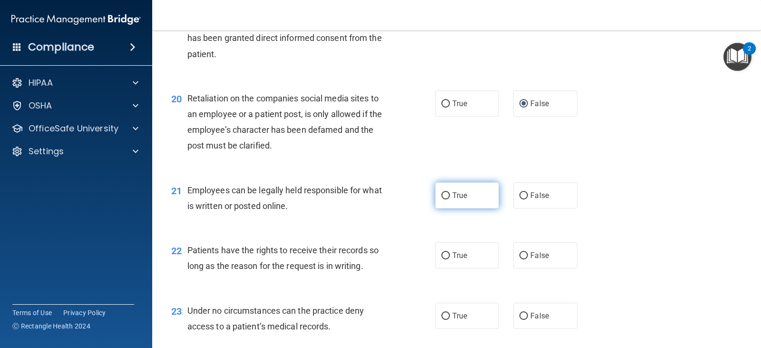
click at [492, 203] on label "True" at bounding box center [467, 195] width 64 height 26
click at [450, 199] on input "True" at bounding box center [445, 195] width 9 height 7
radio input "true"
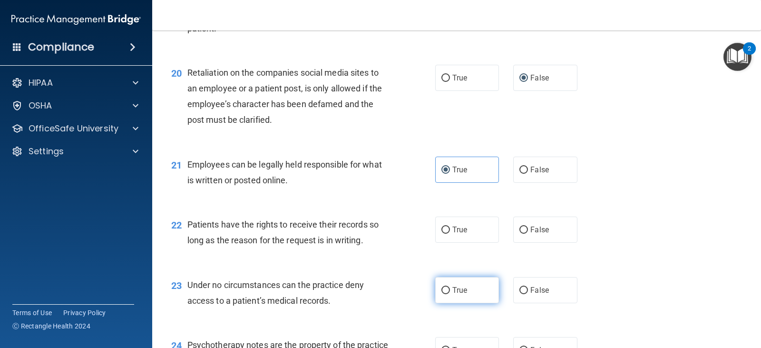
scroll to position [1760, 0]
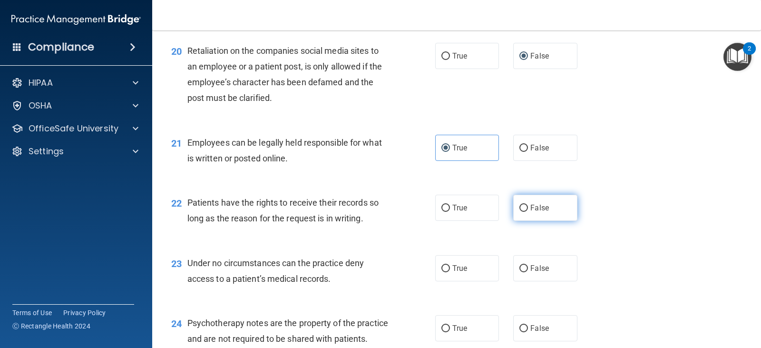
click at [559, 210] on label "False" at bounding box center [545, 208] width 64 height 26
click at [528, 210] on input "False" at bounding box center [523, 208] width 9 height 7
radio input "true"
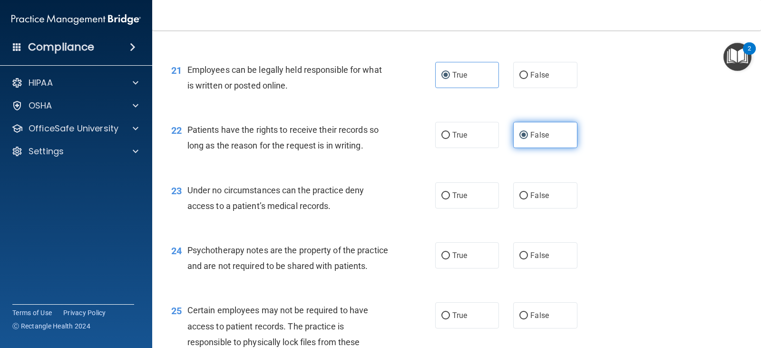
scroll to position [1855, 0]
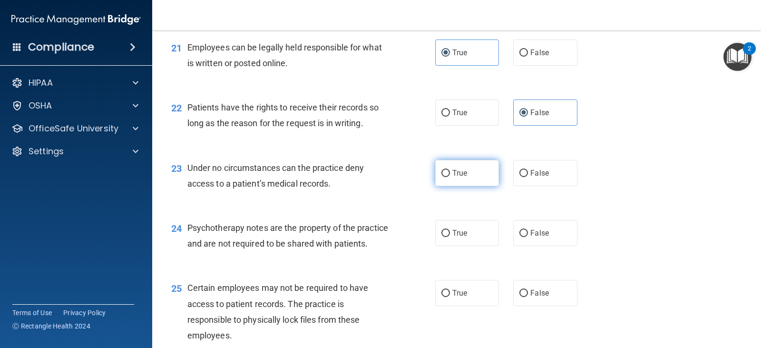
click at [481, 185] on label "True" at bounding box center [467, 173] width 64 height 26
click at [450, 177] on input "True" at bounding box center [445, 173] width 9 height 7
radio input "true"
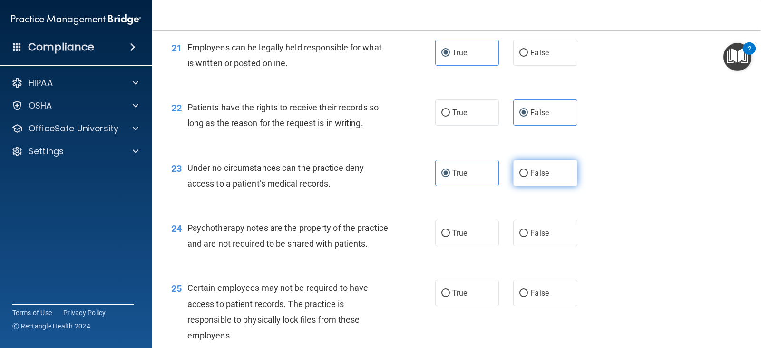
click at [547, 175] on label "False" at bounding box center [545, 173] width 64 height 26
click at [528, 175] on input "False" at bounding box center [523, 173] width 9 height 7
radio input "true"
radio input "false"
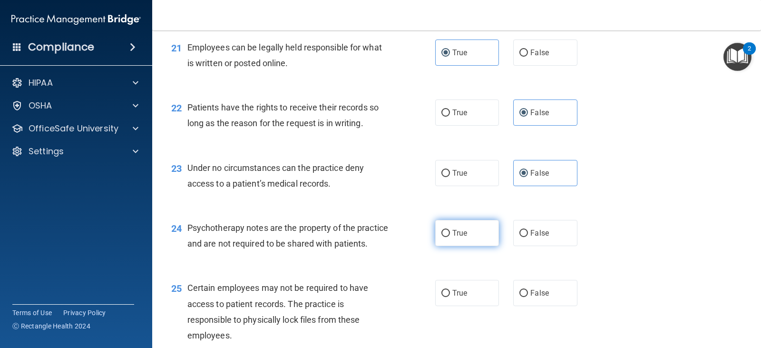
click at [456, 235] on span "True" at bounding box center [459, 232] width 15 height 9
click at [450, 235] on input "True" at bounding box center [445, 233] width 9 height 7
radio input "true"
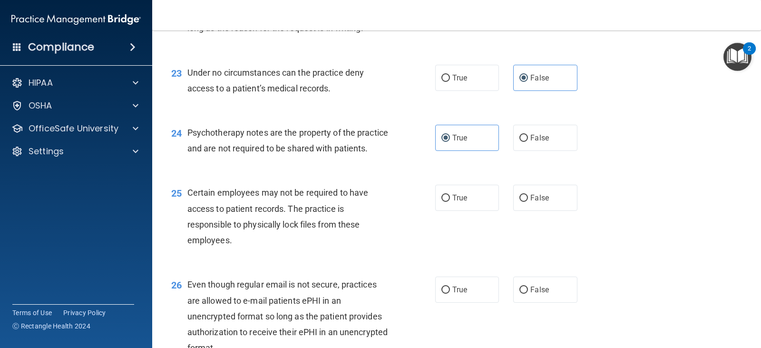
scroll to position [1998, 0]
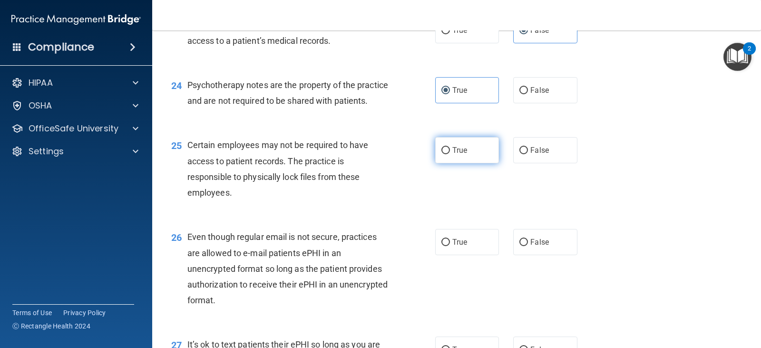
click at [485, 163] on label "True" at bounding box center [467, 150] width 64 height 26
click at [450, 154] on input "True" at bounding box center [445, 150] width 9 height 7
radio input "true"
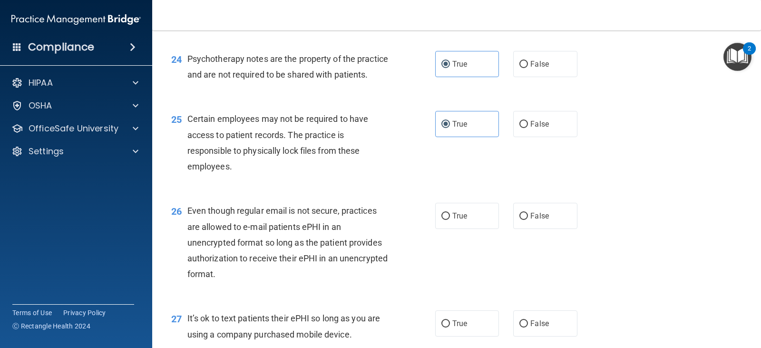
scroll to position [2046, 0]
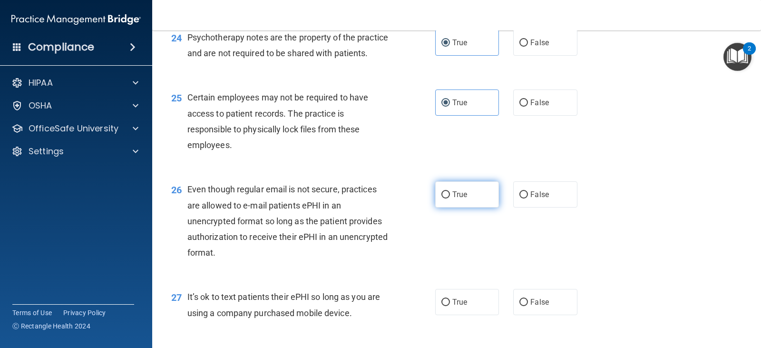
click at [476, 207] on label "True" at bounding box center [467, 194] width 64 height 26
click at [450, 198] on input "True" at bounding box center [445, 194] width 9 height 7
radio input "true"
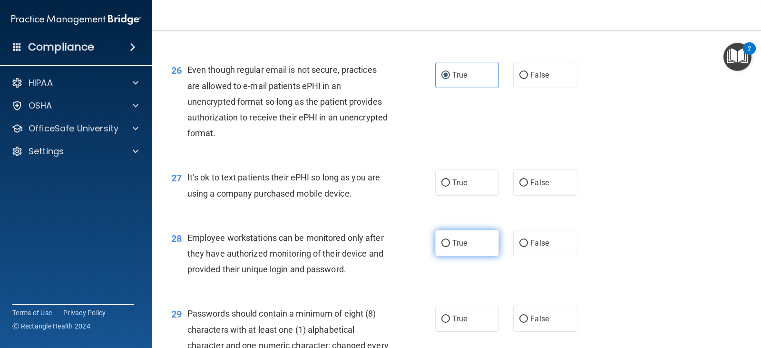
scroll to position [2188, 0]
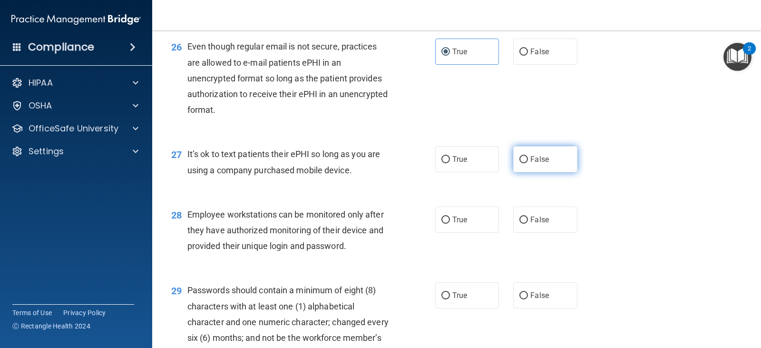
click at [536, 172] on label "False" at bounding box center [545, 159] width 64 height 26
click at [528, 163] on input "False" at bounding box center [523, 159] width 9 height 7
radio input "true"
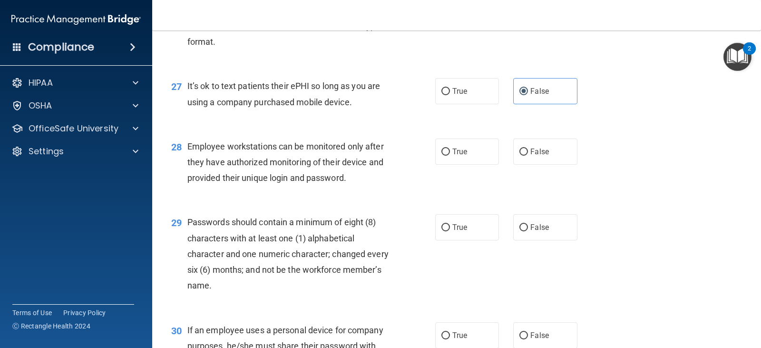
scroll to position [2283, 0]
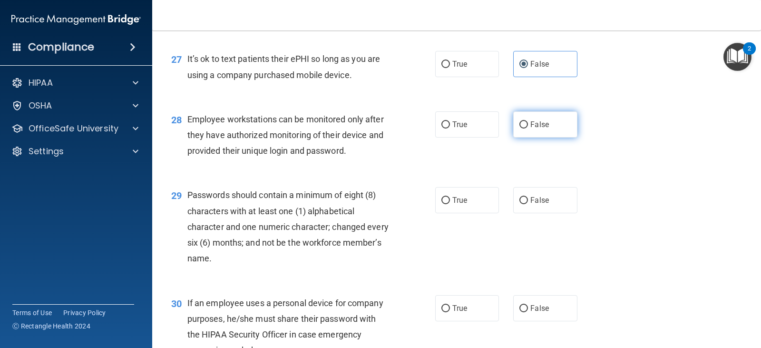
click at [515, 137] on label "False" at bounding box center [545, 124] width 64 height 26
click at [519, 128] on input "False" at bounding box center [523, 124] width 9 height 7
radio input "true"
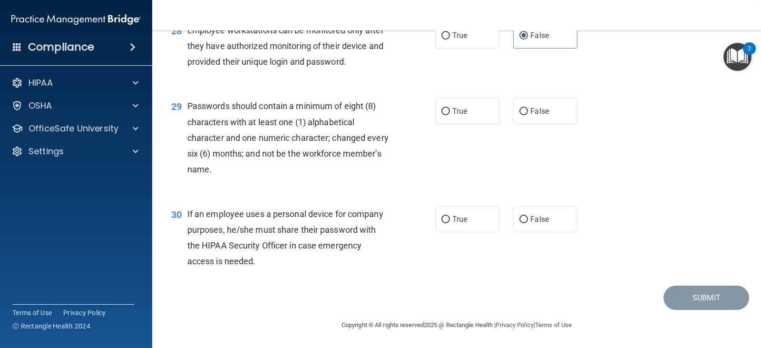
scroll to position [2379, 0]
click at [467, 124] on label "True" at bounding box center [467, 111] width 64 height 26
click at [450, 115] on input "True" at bounding box center [445, 111] width 9 height 7
radio input "true"
click at [537, 232] on label "False" at bounding box center [545, 219] width 64 height 26
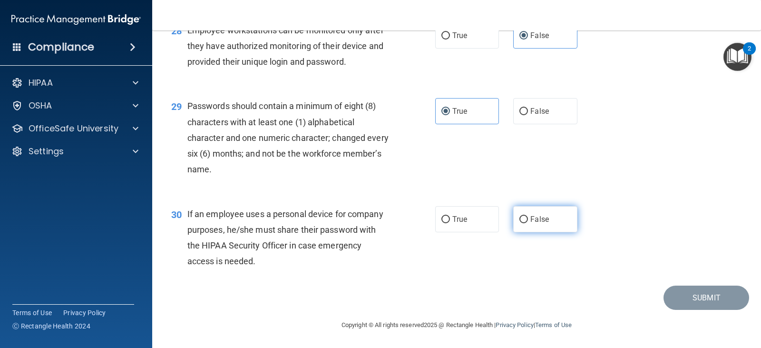
click at [528, 223] on input "False" at bounding box center [523, 219] width 9 height 7
radio input "true"
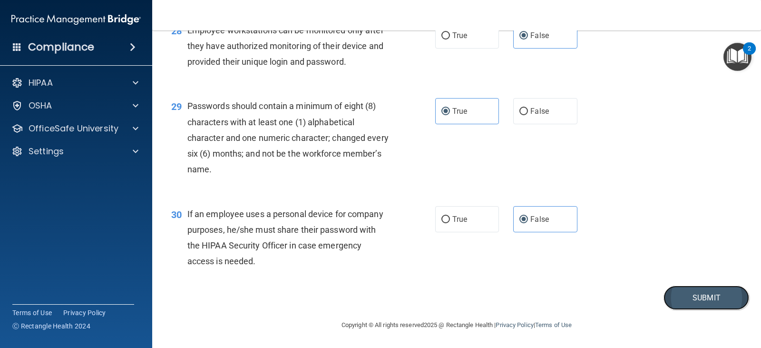
click at [735, 302] on button "Submit" at bounding box center [707, 297] width 86 height 24
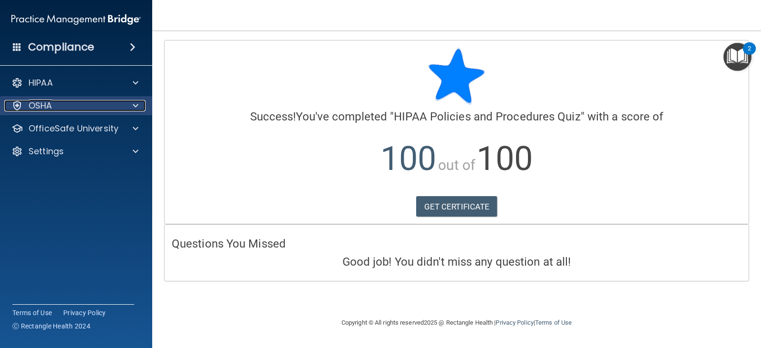
click at [99, 102] on div "OSHA" at bounding box center [63, 105] width 118 height 11
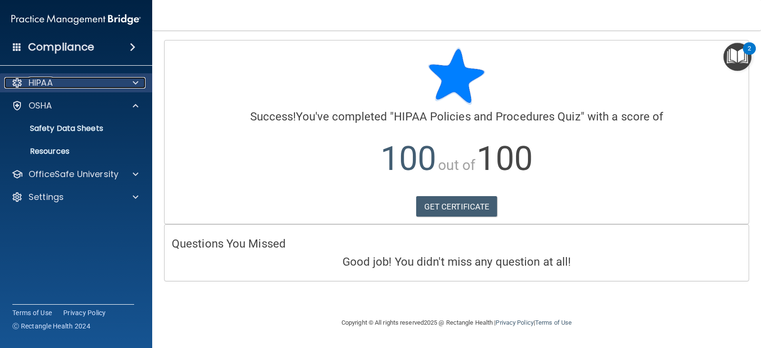
click at [134, 84] on span at bounding box center [136, 82] width 6 height 11
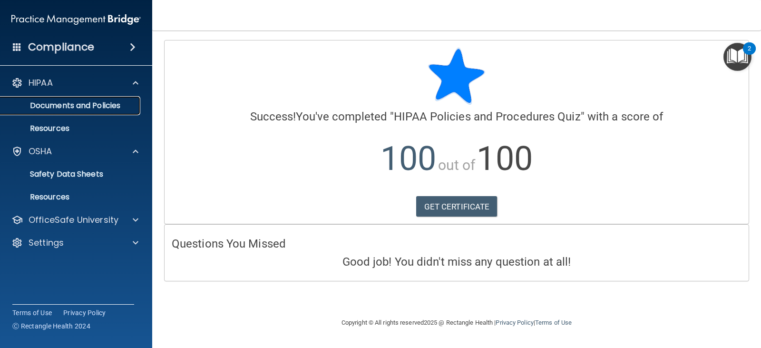
click at [88, 105] on p "Documents and Policies" at bounding box center [71, 106] width 130 height 10
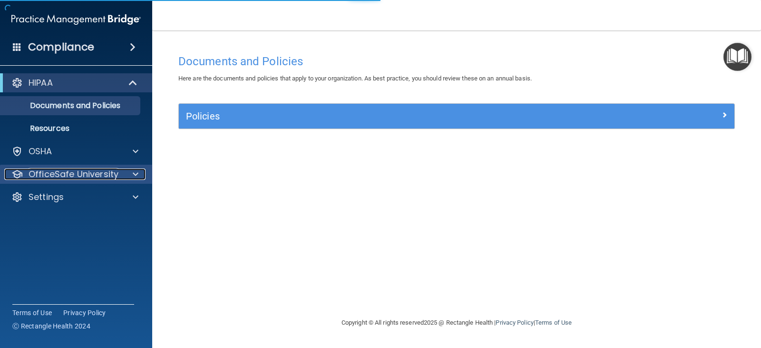
click at [124, 176] on div at bounding box center [134, 173] width 24 height 11
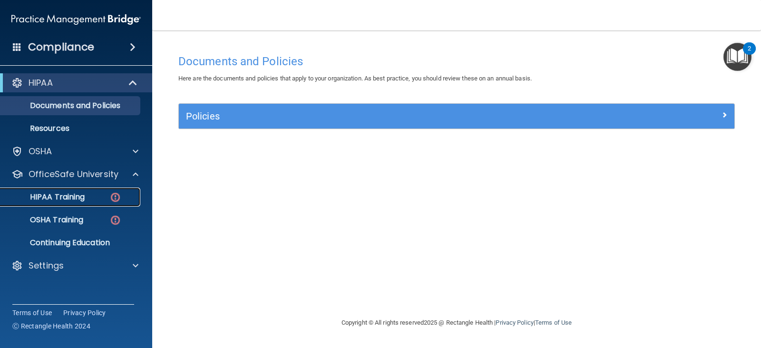
click at [89, 193] on div "HIPAA Training" at bounding box center [71, 197] width 130 height 10
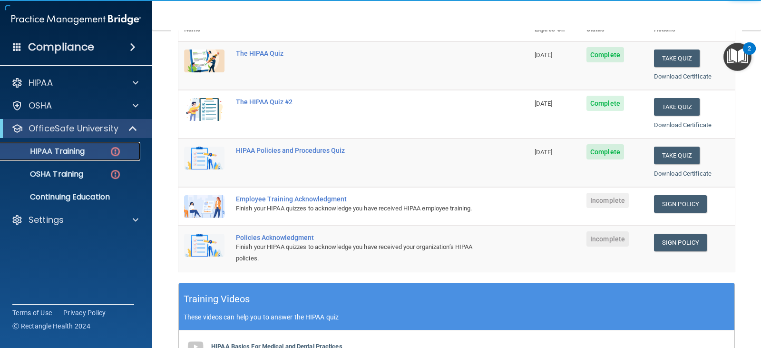
scroll to position [143, 0]
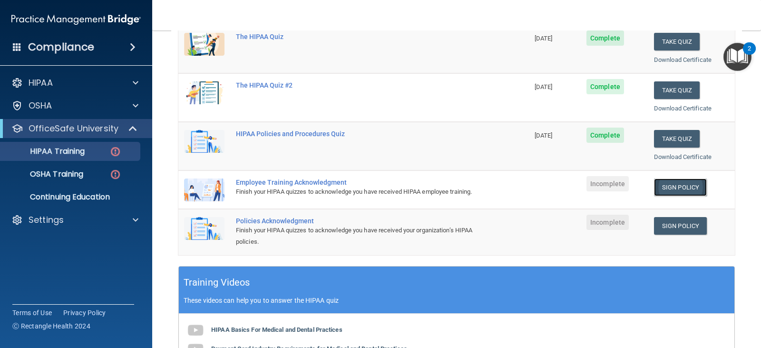
click at [677, 184] on link "Sign Policy" at bounding box center [680, 187] width 53 height 18
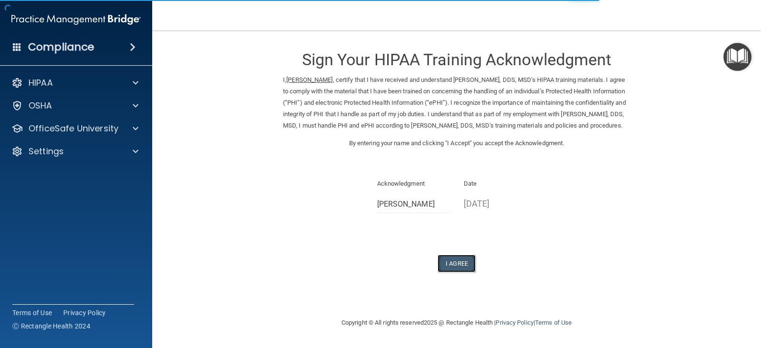
click at [464, 272] on button "I Agree" at bounding box center [457, 264] width 38 height 18
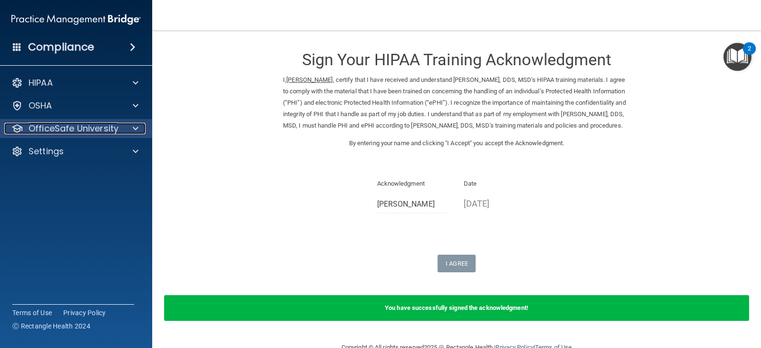
click at [70, 132] on p "OfficeSafe University" at bounding box center [74, 128] width 90 height 11
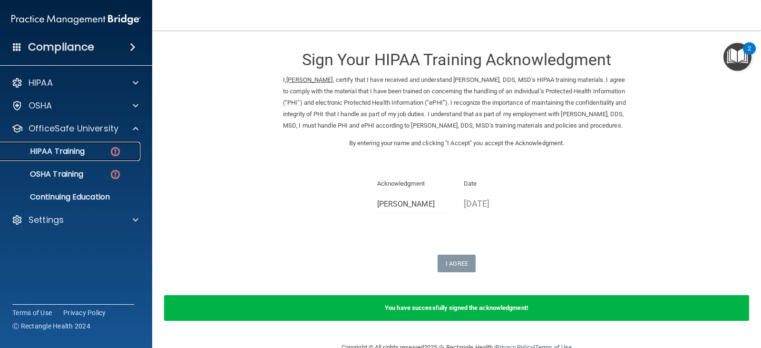
click at [91, 155] on div "HIPAA Training" at bounding box center [71, 152] width 130 height 10
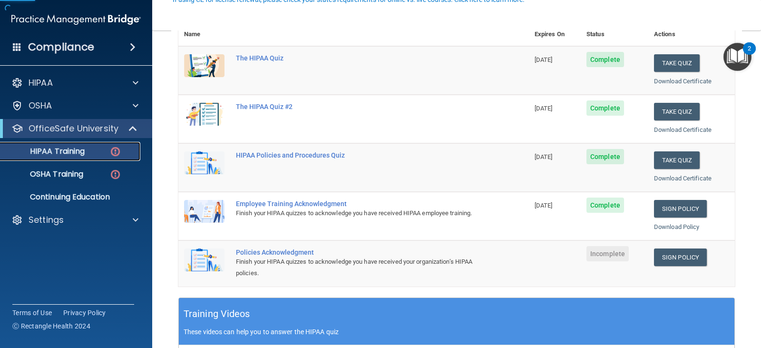
scroll to position [143, 0]
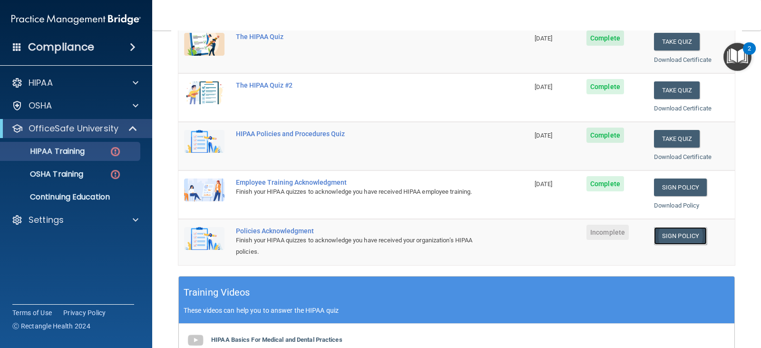
click at [664, 235] on link "Sign Policy" at bounding box center [680, 236] width 53 height 18
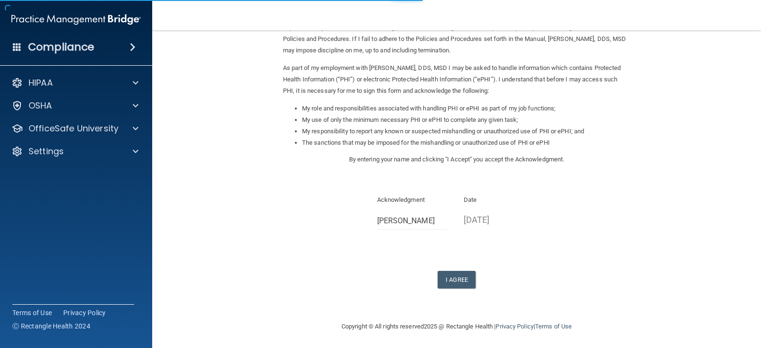
scroll to position [88, 0]
click at [456, 276] on button "I Agree" at bounding box center [457, 278] width 38 height 18
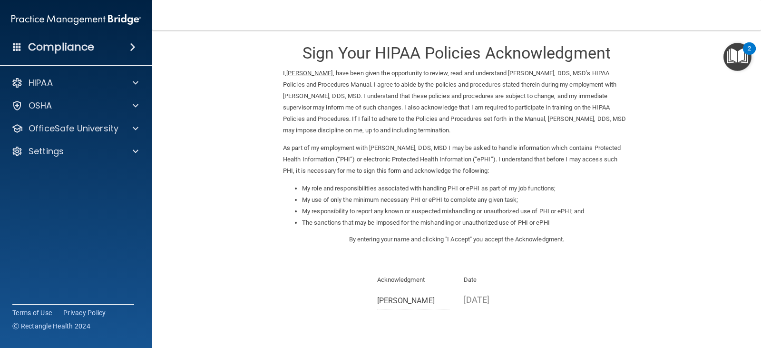
scroll to position [0, 0]
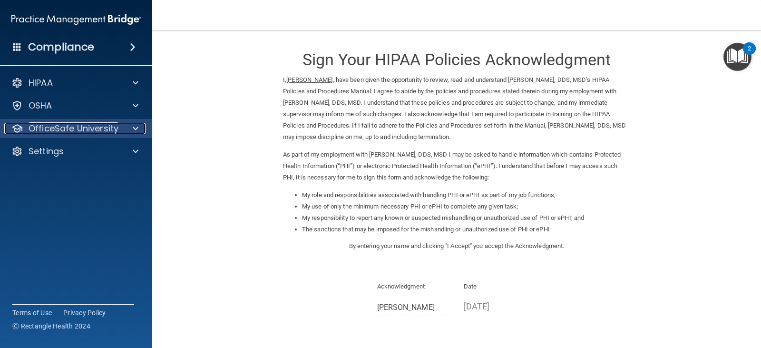
click at [114, 130] on p "OfficeSafe University" at bounding box center [74, 128] width 90 height 11
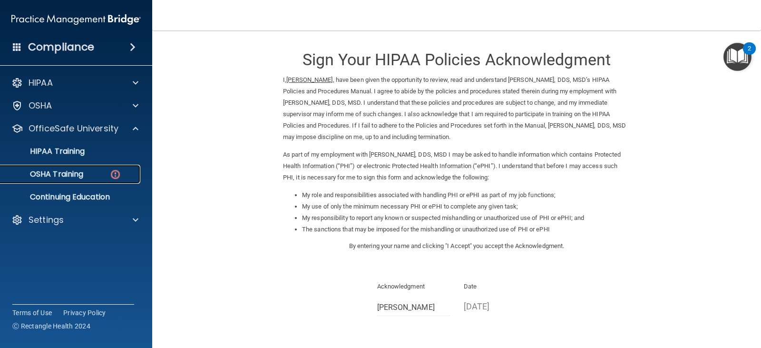
click at [88, 178] on div "OSHA Training" at bounding box center [71, 174] width 130 height 10
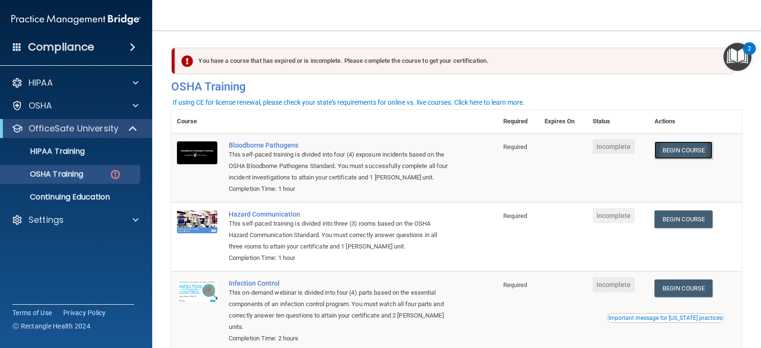
click at [699, 156] on link "Begin Course" at bounding box center [684, 150] width 58 height 18
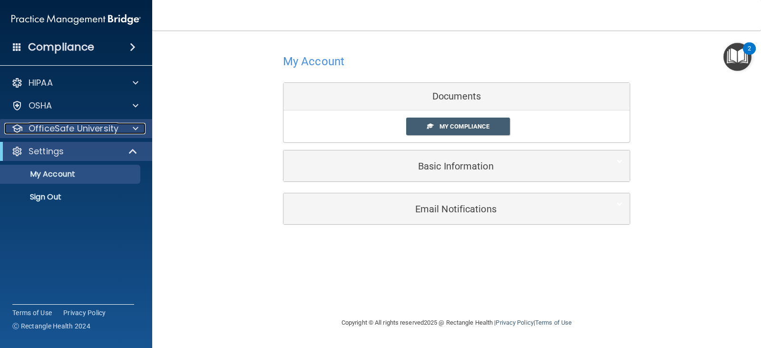
click at [104, 132] on p "OfficeSafe University" at bounding box center [74, 128] width 90 height 11
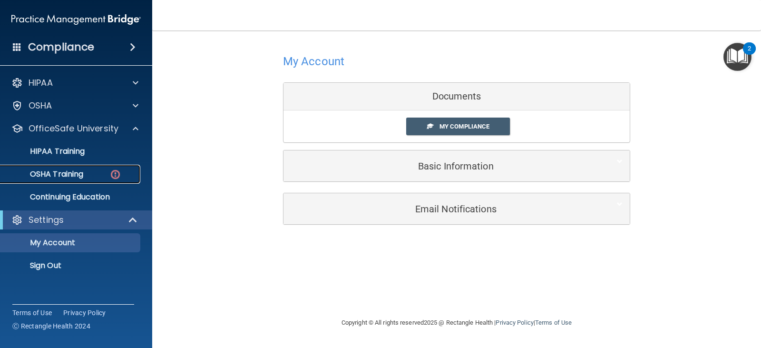
click at [92, 173] on div "OSHA Training" at bounding box center [71, 174] width 130 height 10
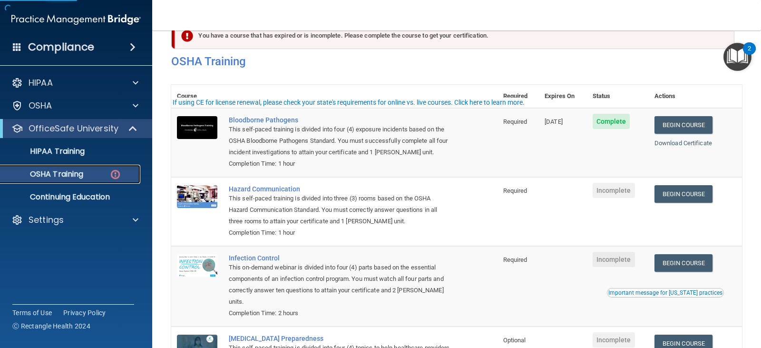
scroll to position [48, 0]
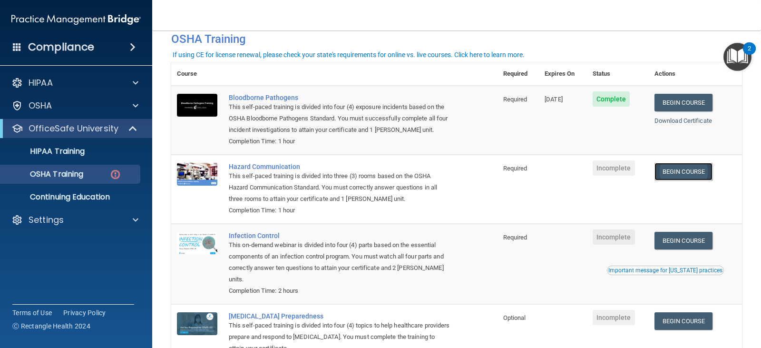
click at [669, 171] on link "Begin Course" at bounding box center [684, 172] width 58 height 18
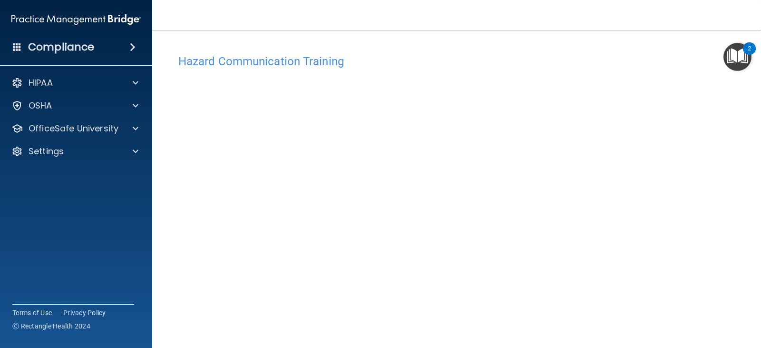
scroll to position [48, 0]
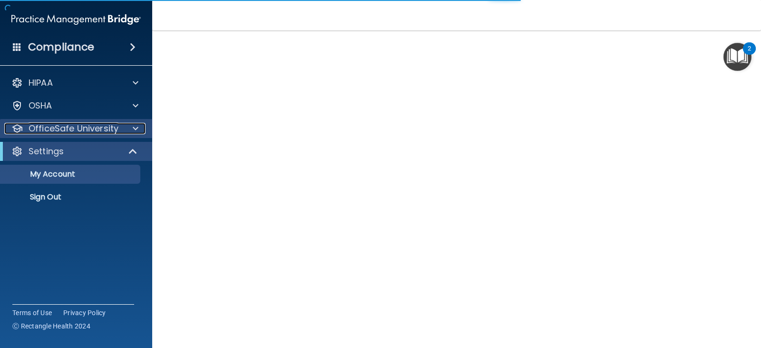
click at [122, 130] on div at bounding box center [134, 128] width 24 height 11
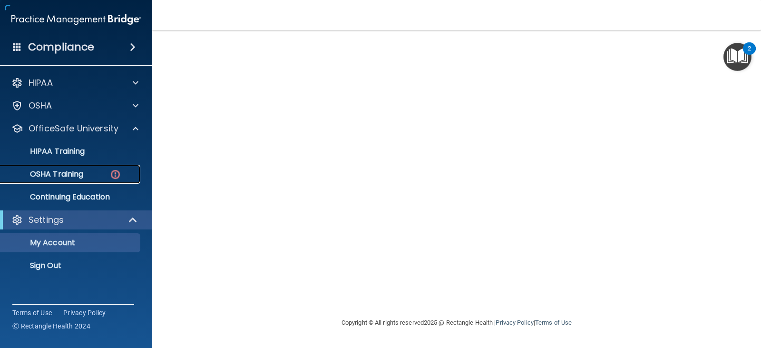
click at [105, 174] on div "OSHA Training" at bounding box center [71, 174] width 130 height 10
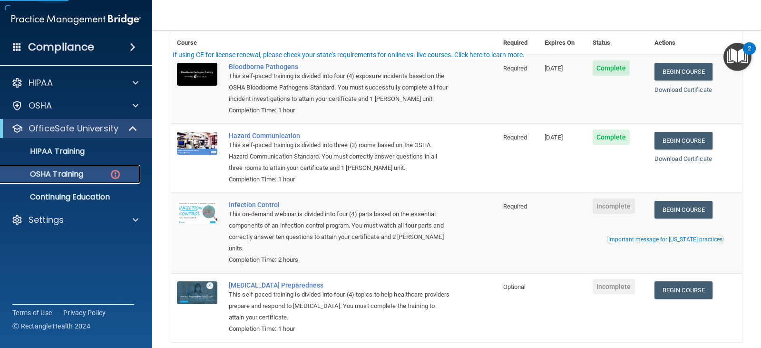
scroll to position [95, 0]
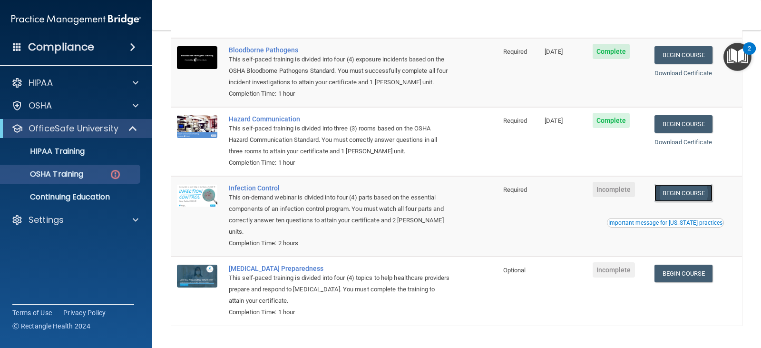
click at [681, 196] on link "Begin Course" at bounding box center [684, 193] width 58 height 18
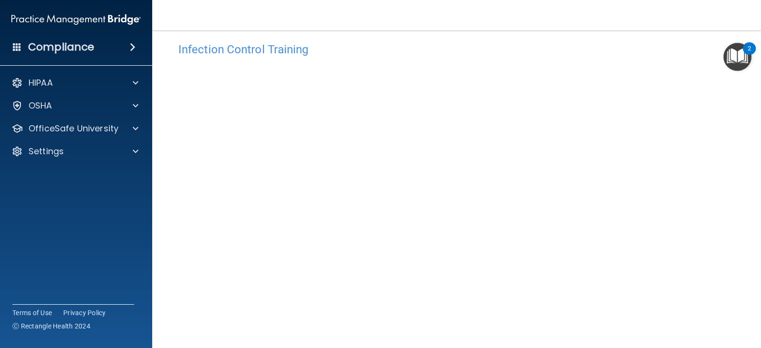
scroll to position [59, 0]
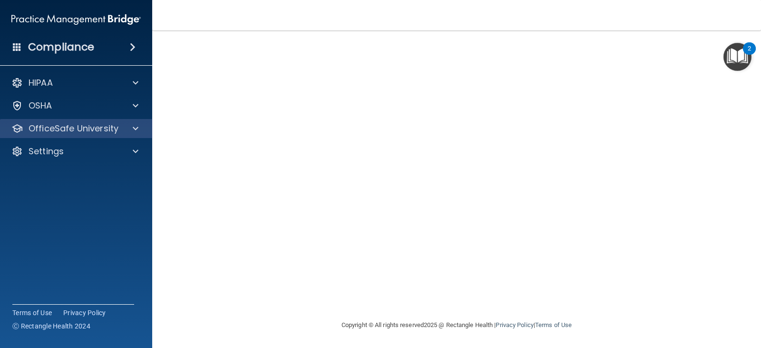
click at [138, 134] on div "OfficeSafe University" at bounding box center [76, 128] width 153 height 19
click at [128, 134] on div "OfficeSafe University" at bounding box center [76, 128] width 153 height 19
click at [133, 129] on span at bounding box center [136, 128] width 6 height 11
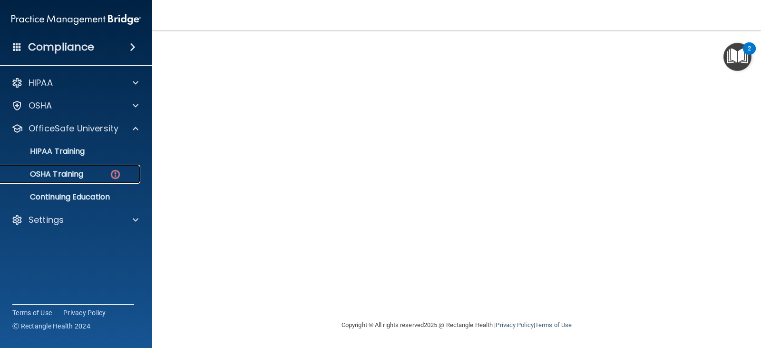
click at [109, 174] on div "OSHA Training" at bounding box center [71, 174] width 130 height 10
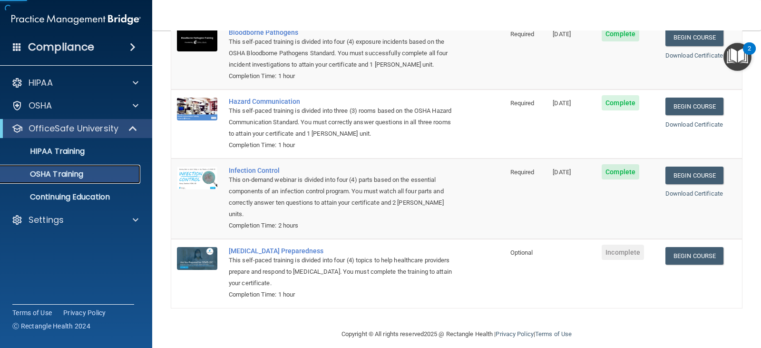
scroll to position [98, 0]
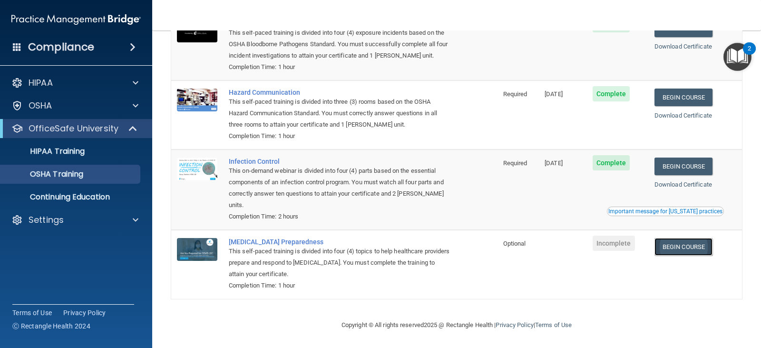
click at [706, 241] on link "Begin Course" at bounding box center [684, 247] width 58 height 18
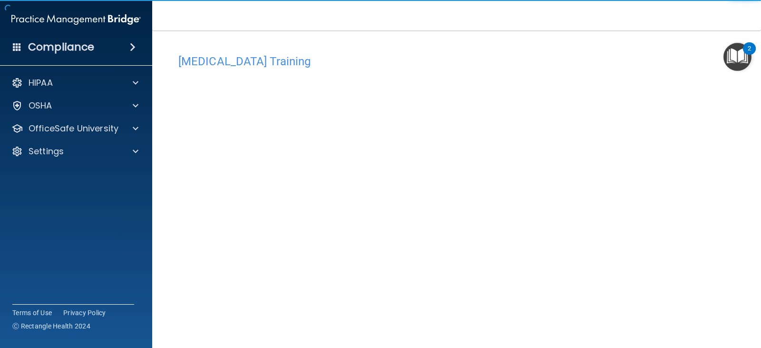
scroll to position [48, 0]
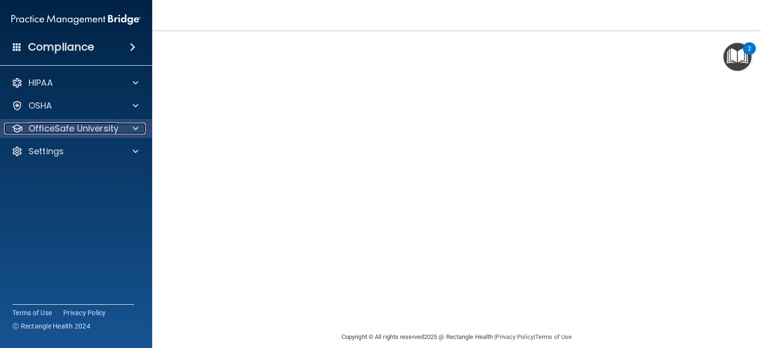
click at [134, 132] on span at bounding box center [136, 128] width 6 height 11
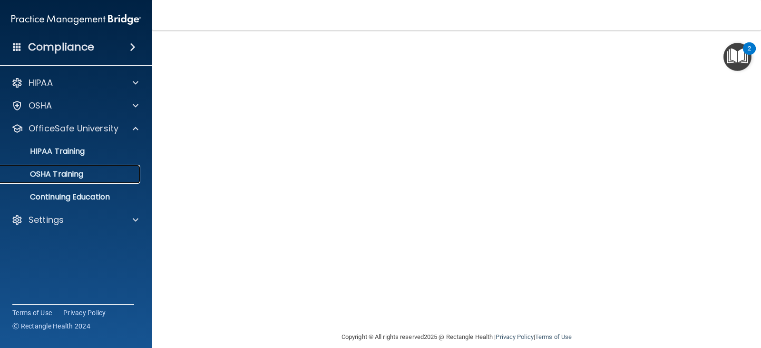
click at [79, 180] on link "OSHA Training" at bounding box center [65, 174] width 150 height 19
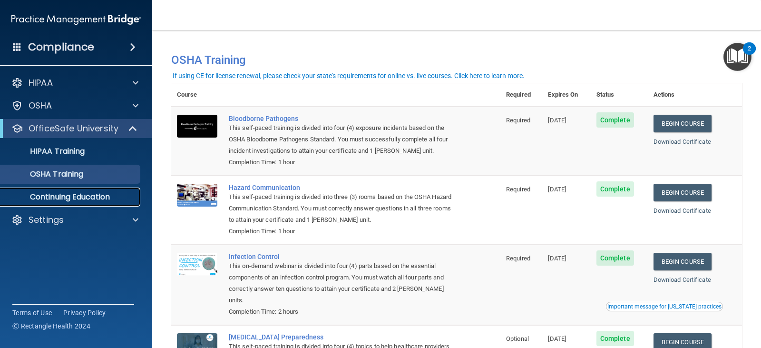
click at [114, 194] on p "Continuing Education" at bounding box center [71, 197] width 130 height 10
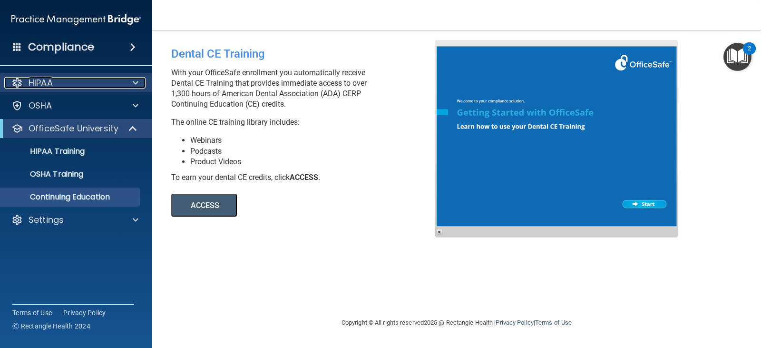
click at [61, 80] on div "HIPAA" at bounding box center [63, 82] width 118 height 11
